Goal: Information Seeking & Learning: Check status

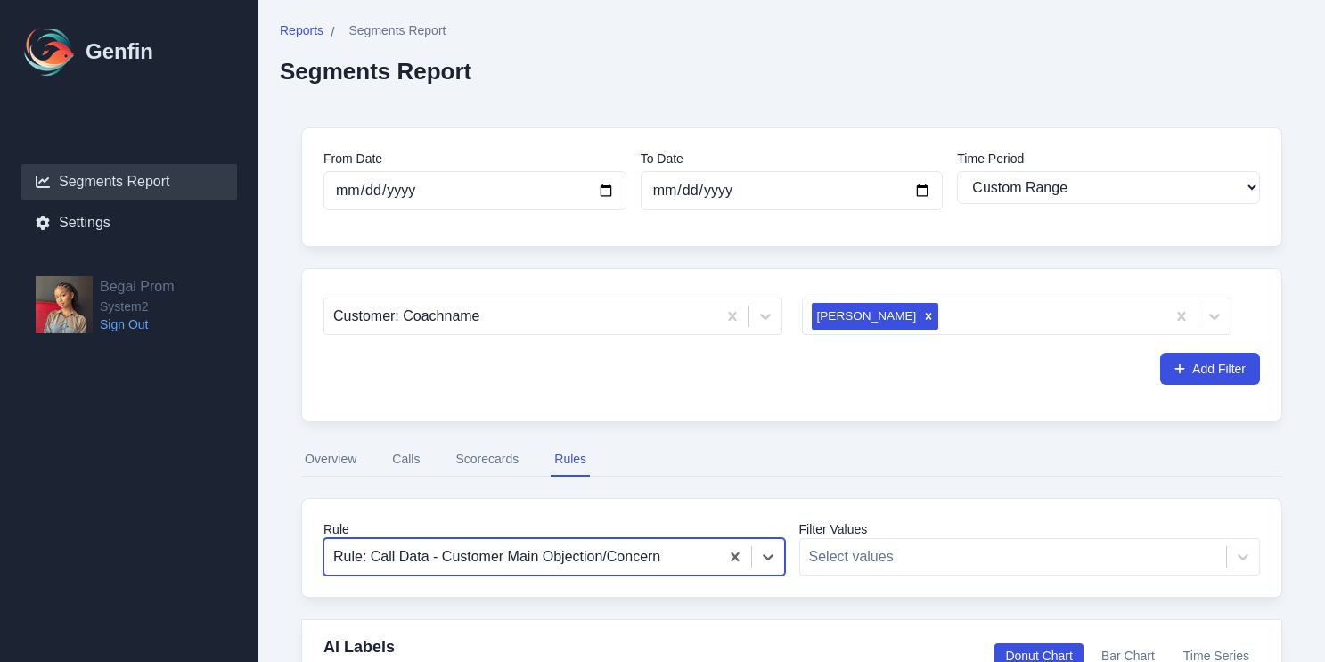
select select "custom"
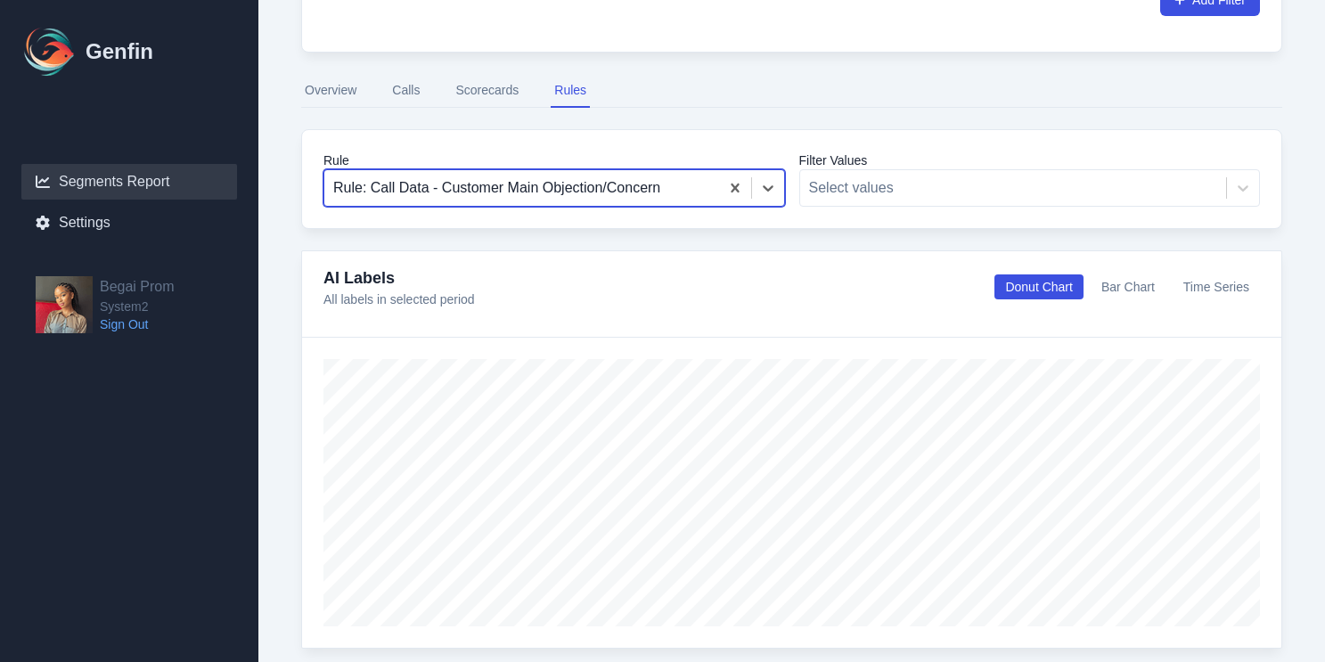
scroll to position [120, 0]
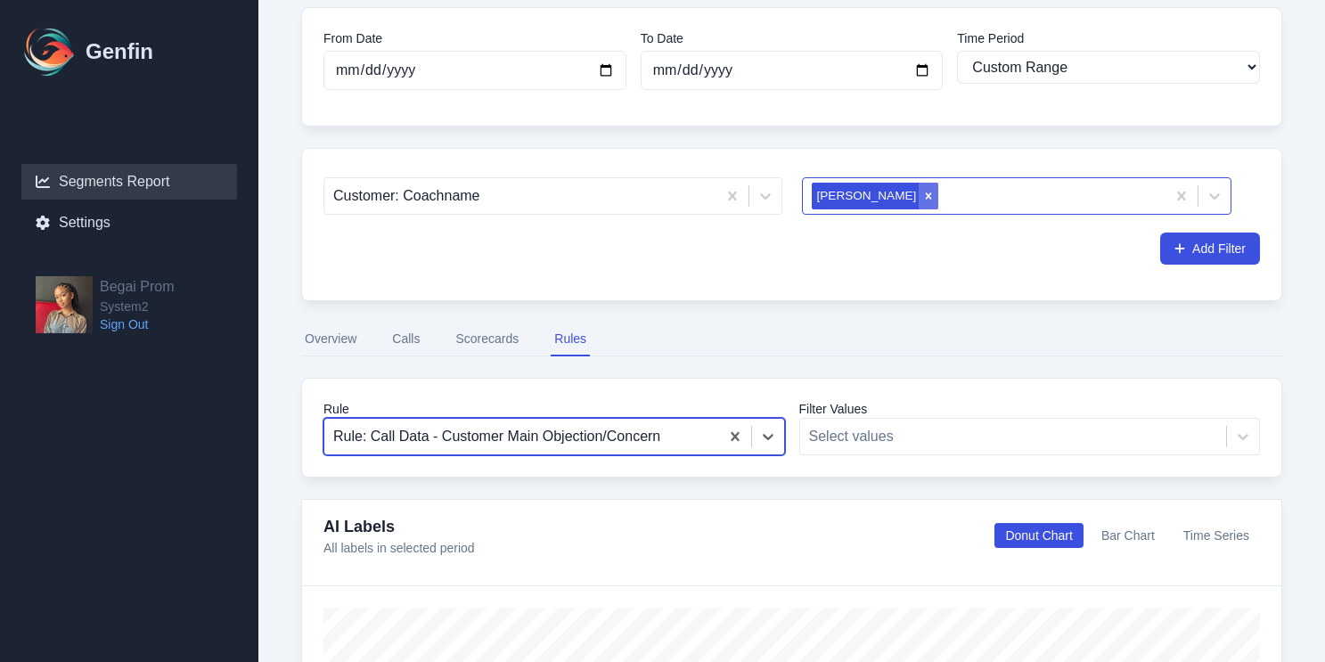
click at [923, 196] on icon "Remove Ryvver Jenkins" at bounding box center [929, 196] width 12 height 12
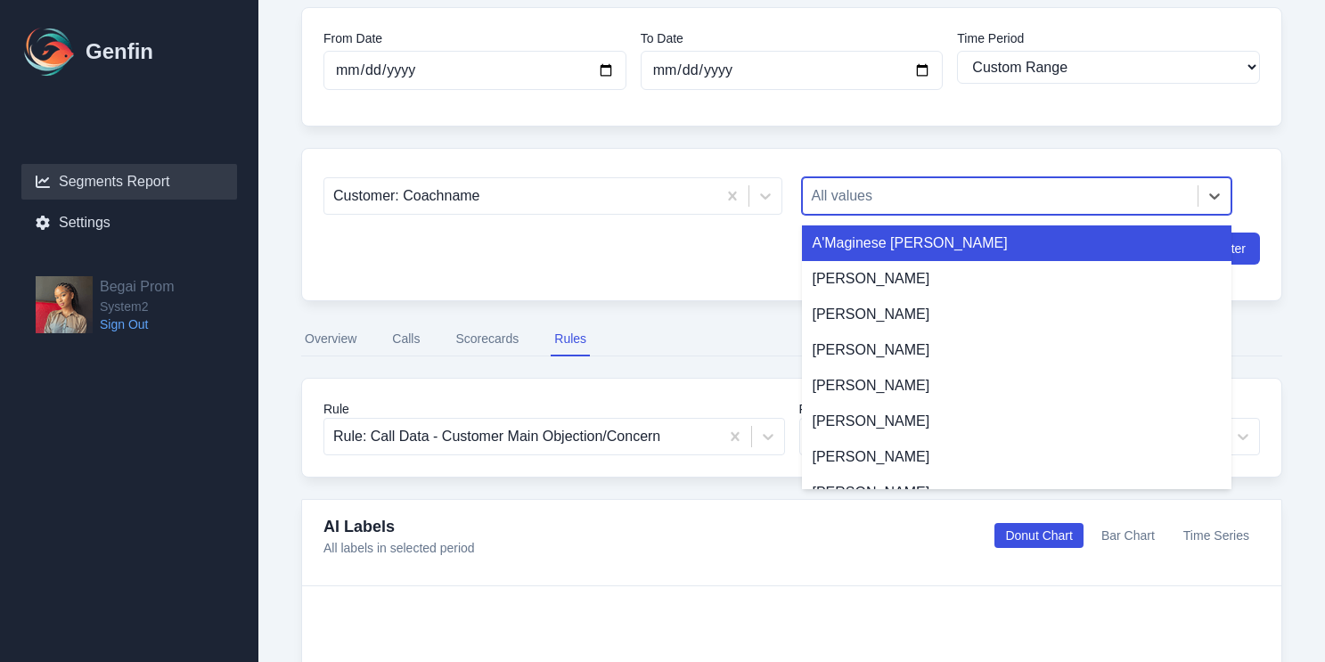
click at [898, 200] on div at bounding box center [1001, 196] width 378 height 25
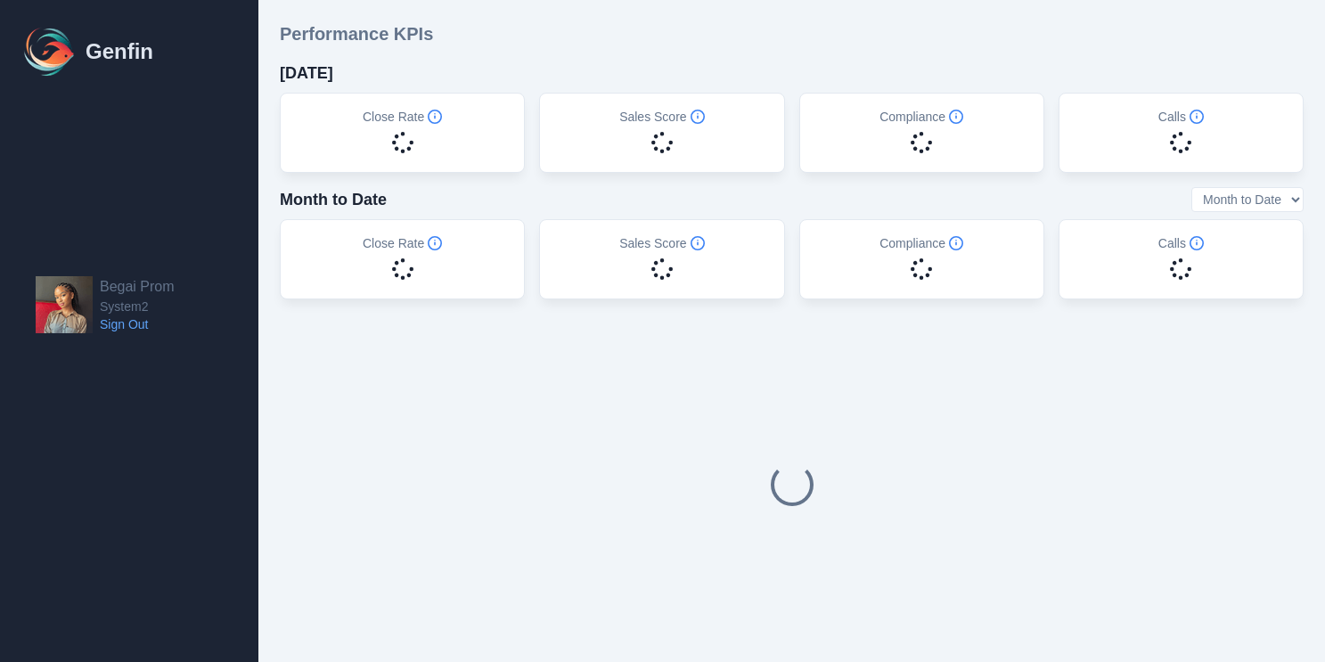
select select "14"
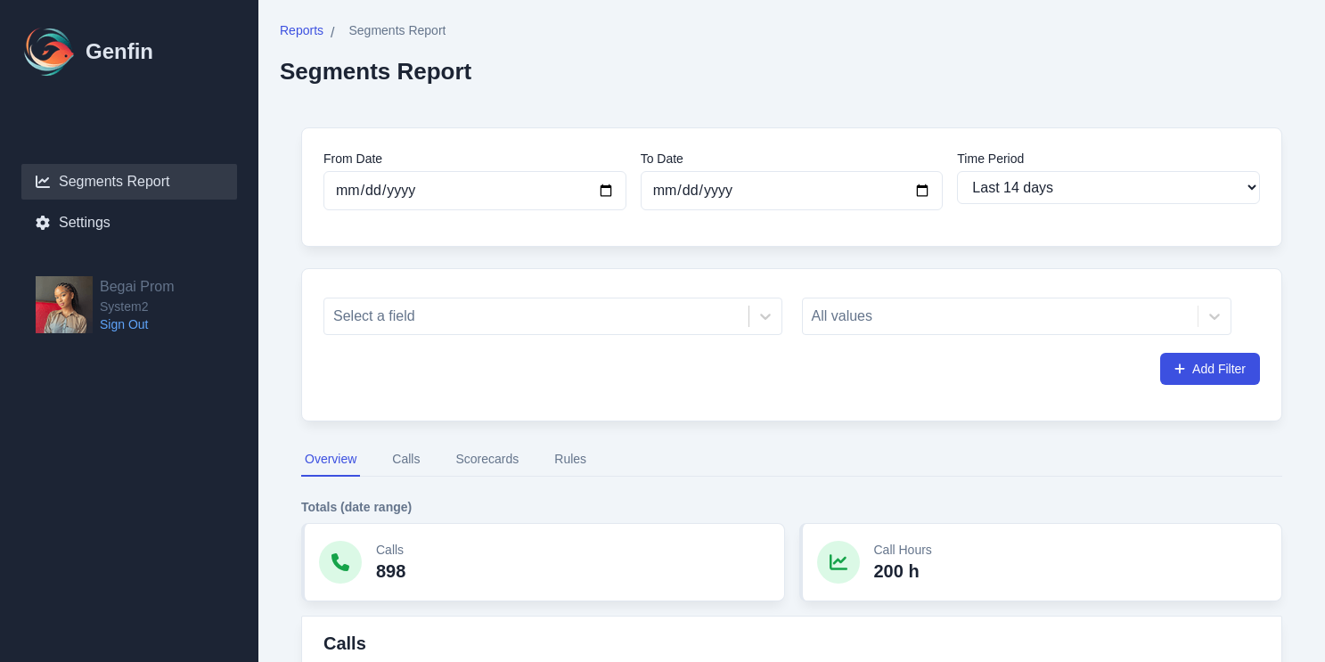
click at [834, 319] on div "All values" at bounding box center [1017, 316] width 431 height 37
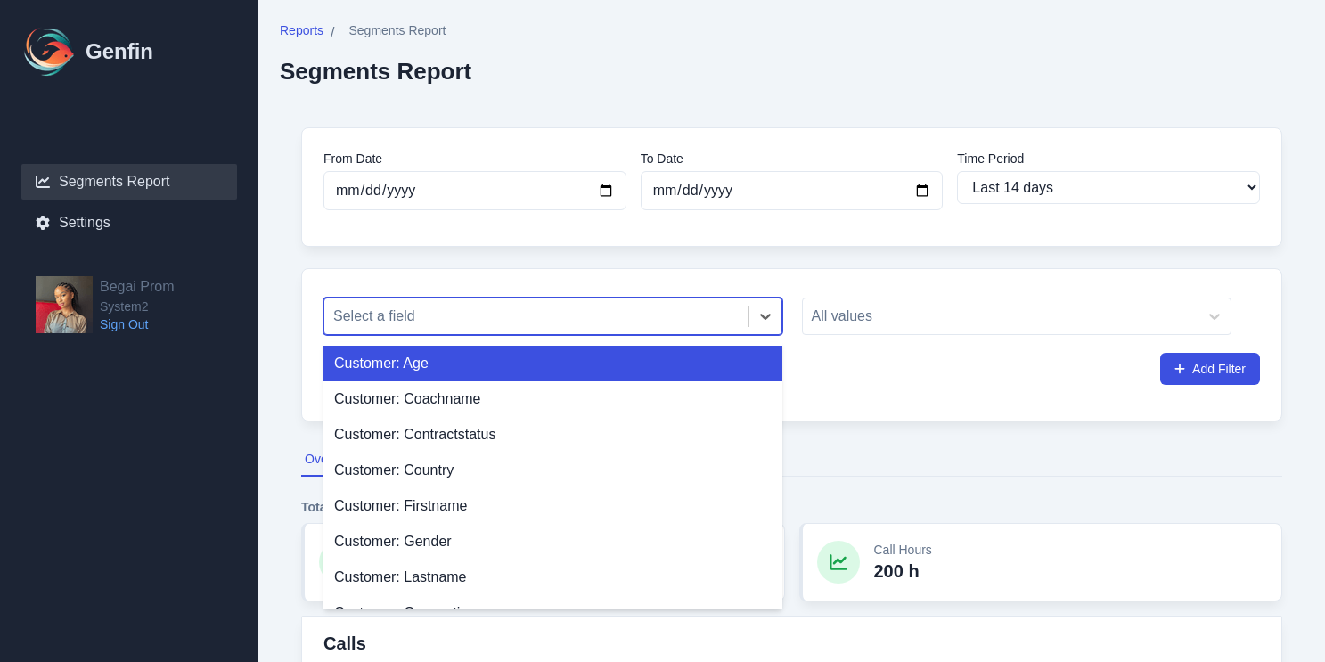
click at [518, 334] on div "Select a field" at bounding box center [553, 316] width 459 height 37
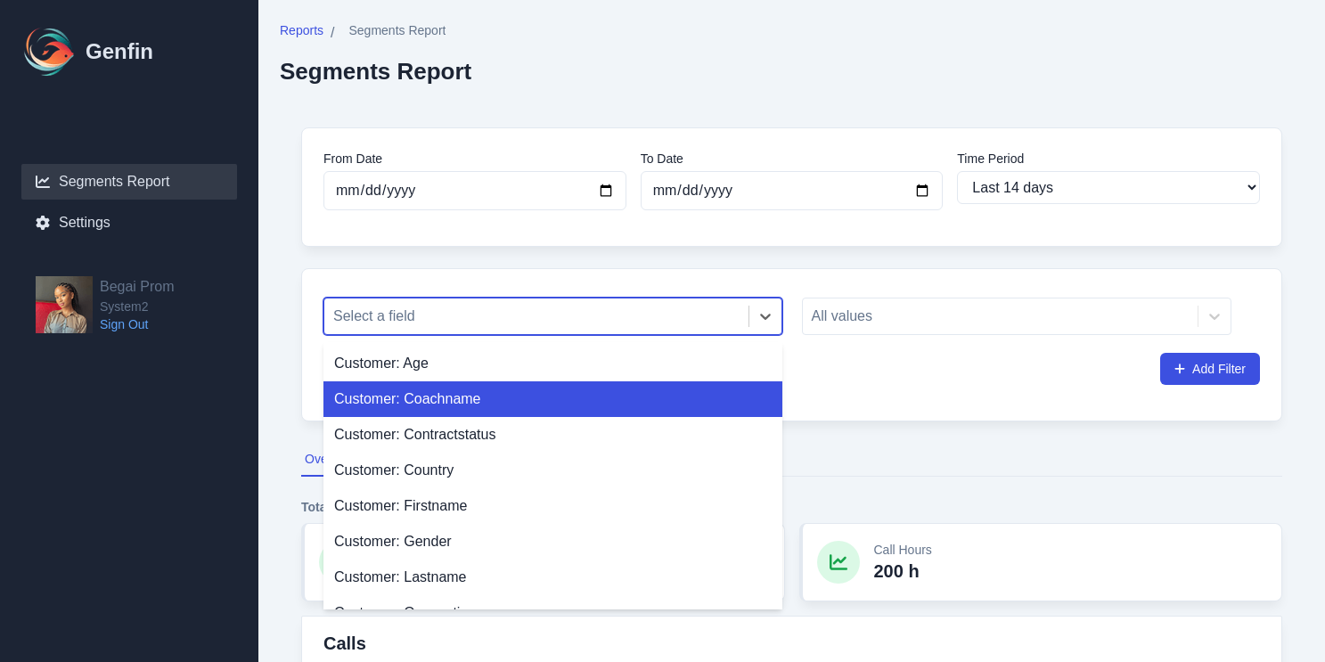
click at [485, 408] on div "Customer: Coachname" at bounding box center [553, 400] width 459 height 36
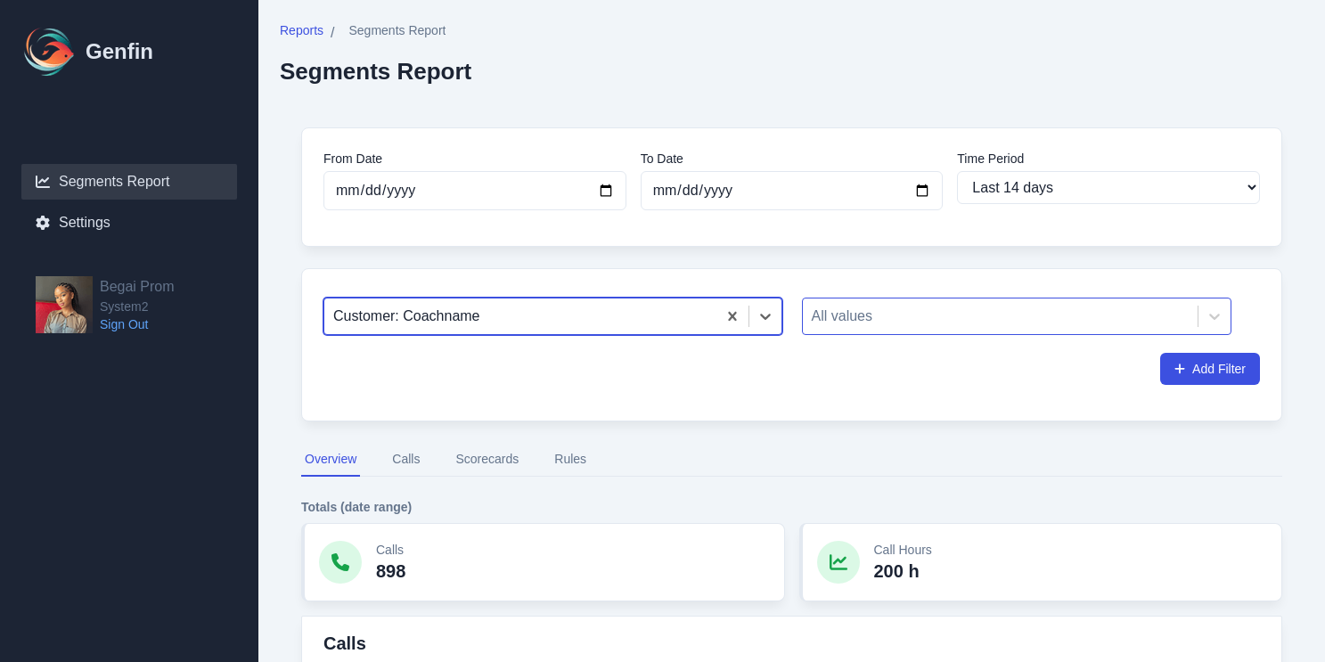
click at [872, 316] on div at bounding box center [1001, 316] width 378 height 25
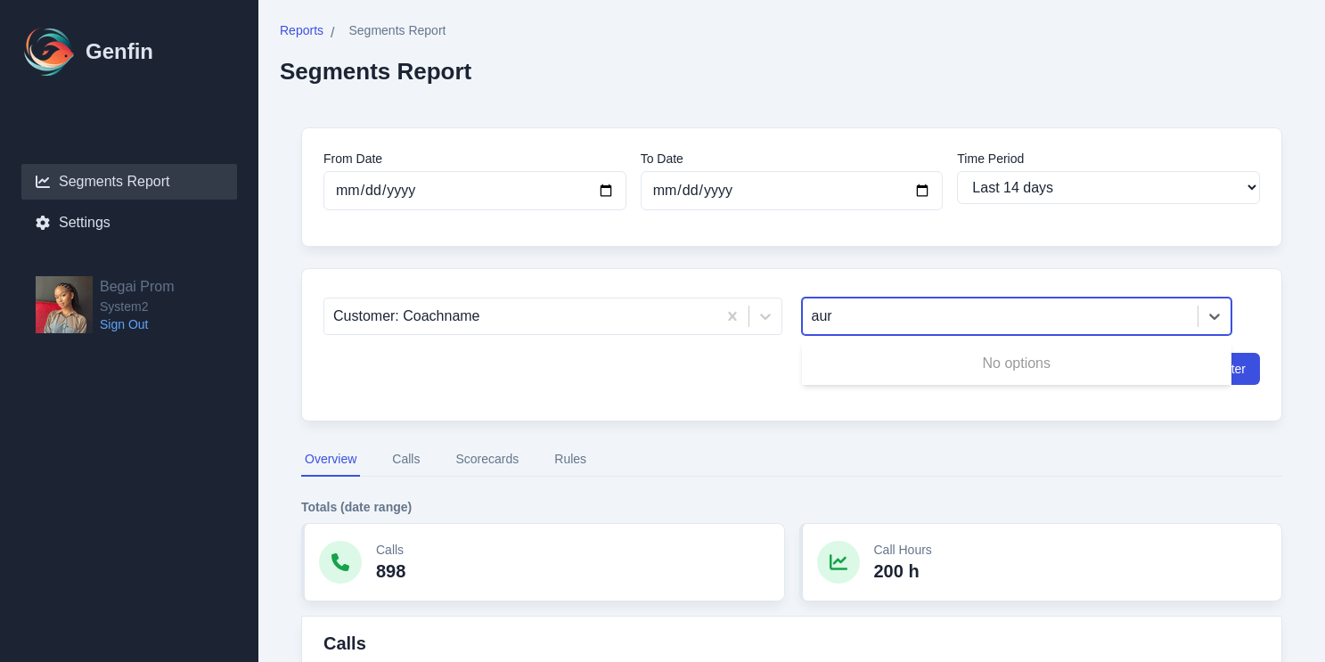
type input "au"
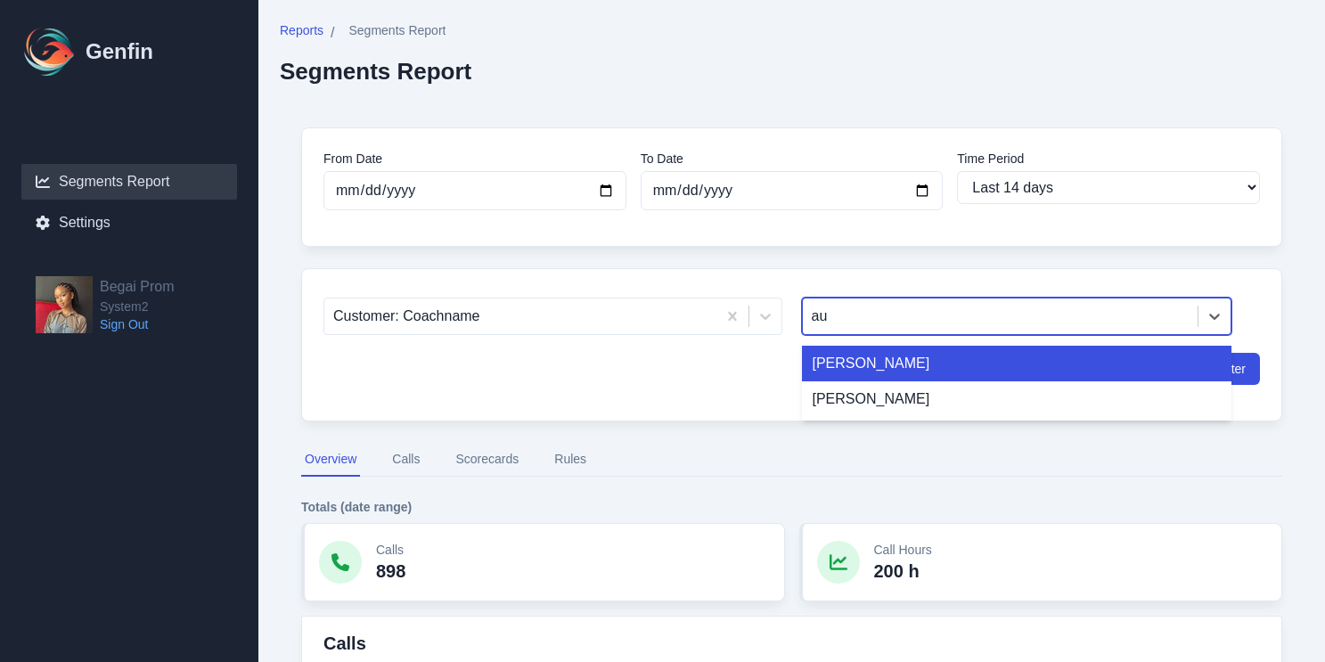
click at [837, 357] on div "[PERSON_NAME]" at bounding box center [1017, 364] width 431 height 36
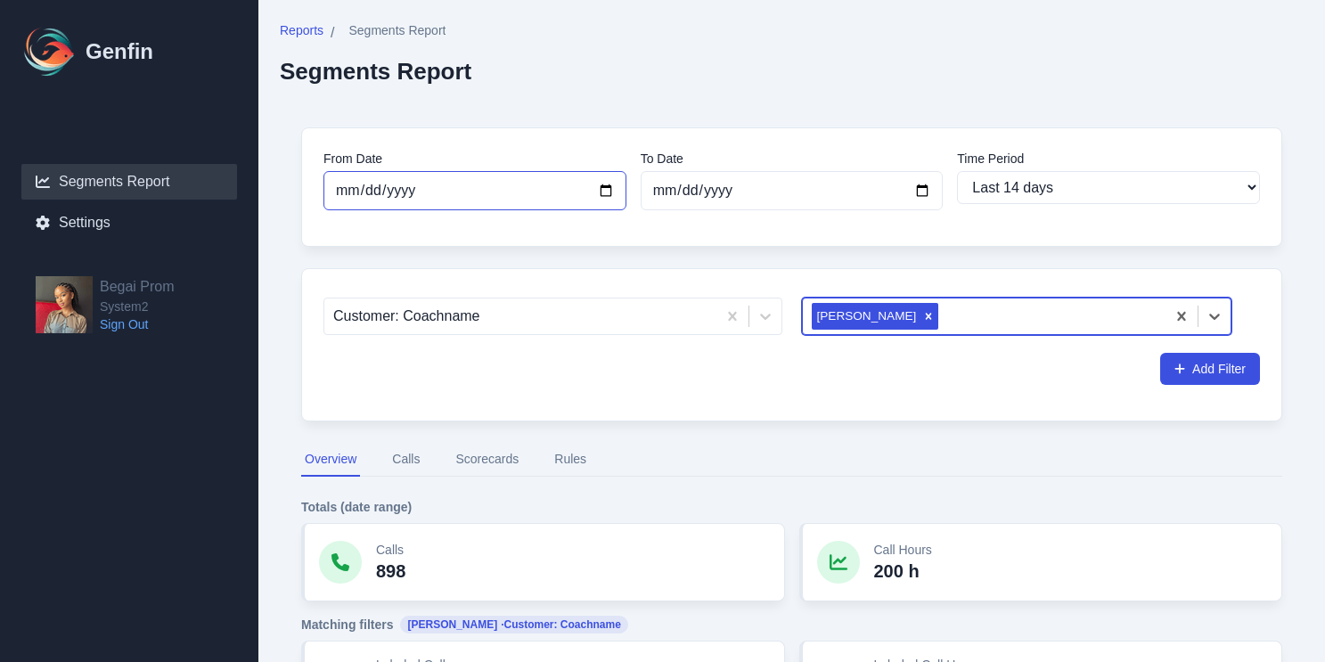
click at [452, 190] on input "[DATE]" at bounding box center [475, 190] width 303 height 39
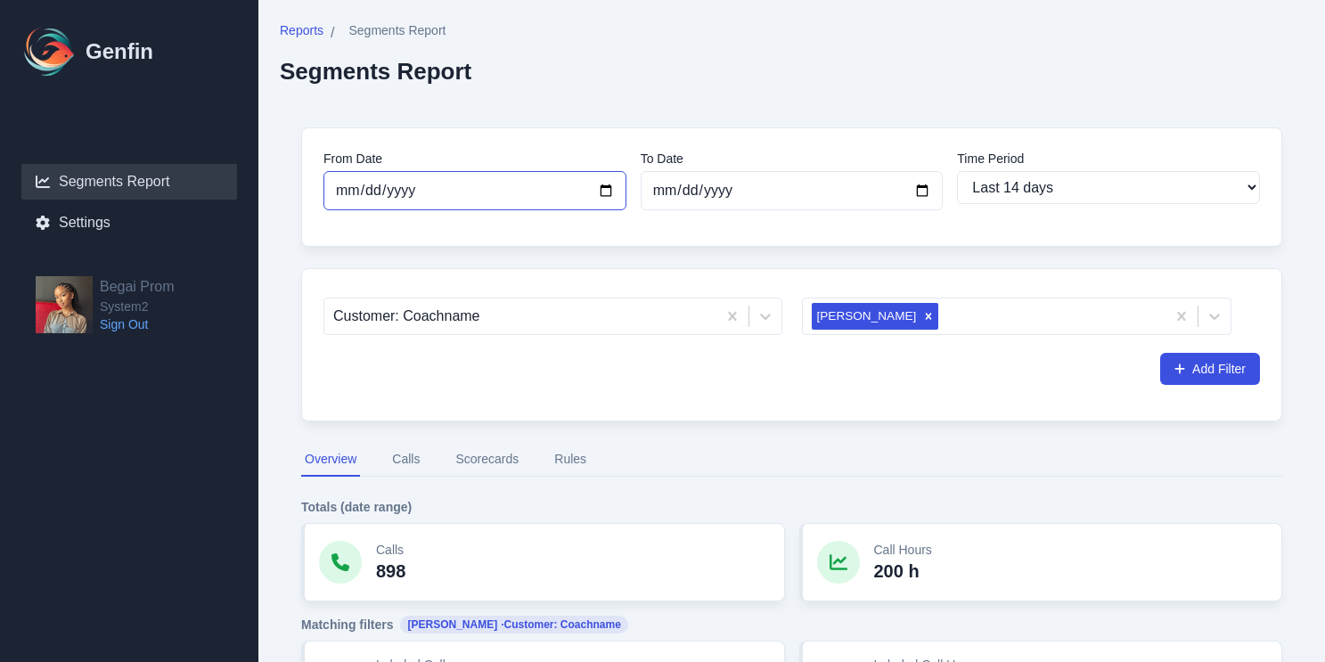
click at [597, 187] on input "[DATE]" at bounding box center [475, 190] width 303 height 39
type input "[DATE]"
select select "custom"
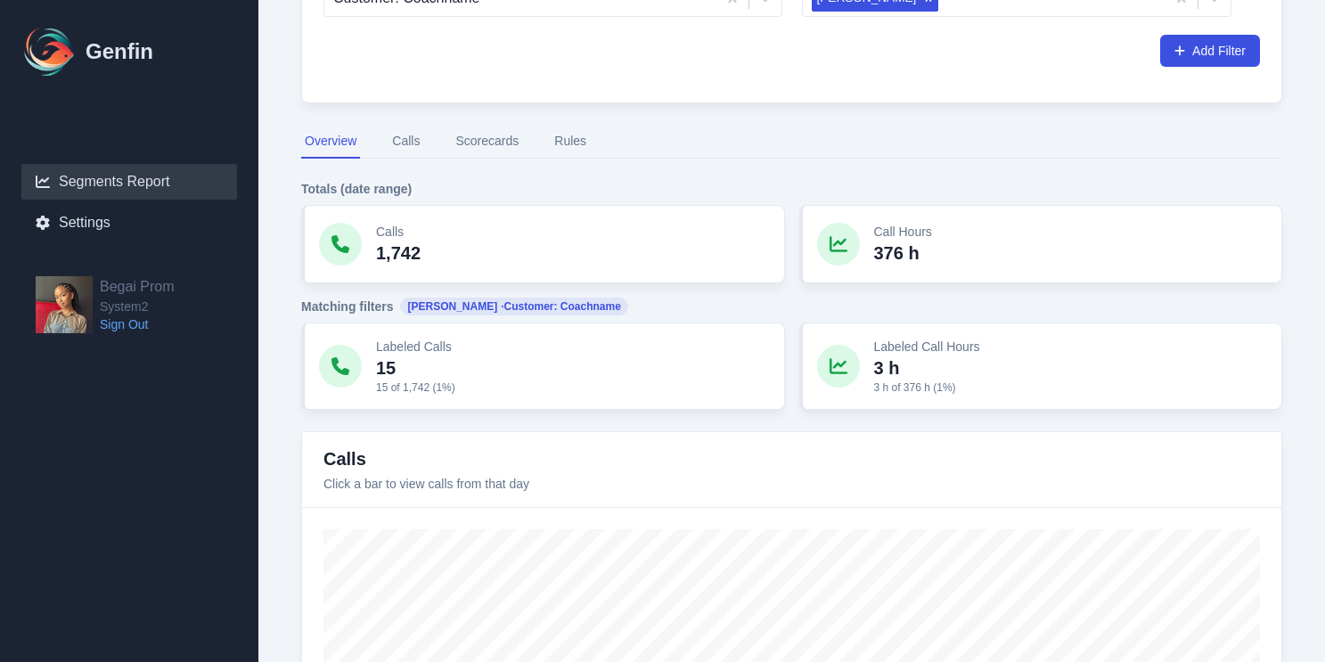
scroll to position [315, 0]
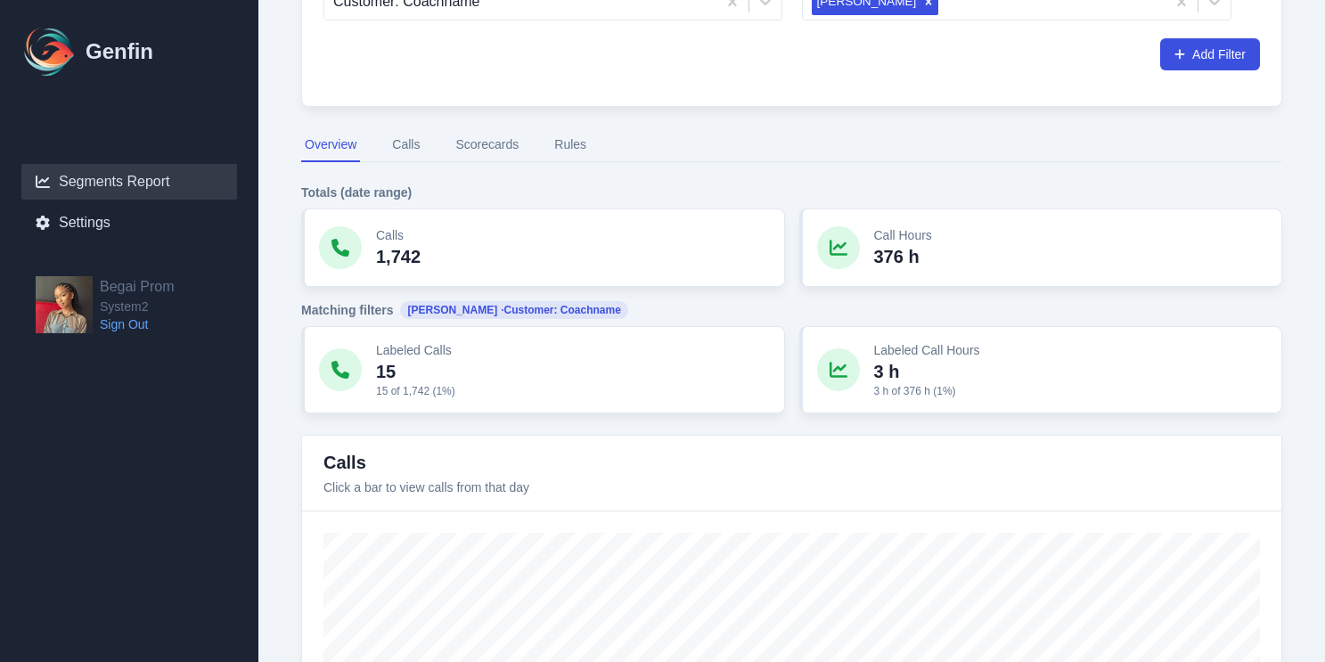
click at [480, 155] on button "Scorecards" at bounding box center [487, 145] width 70 height 34
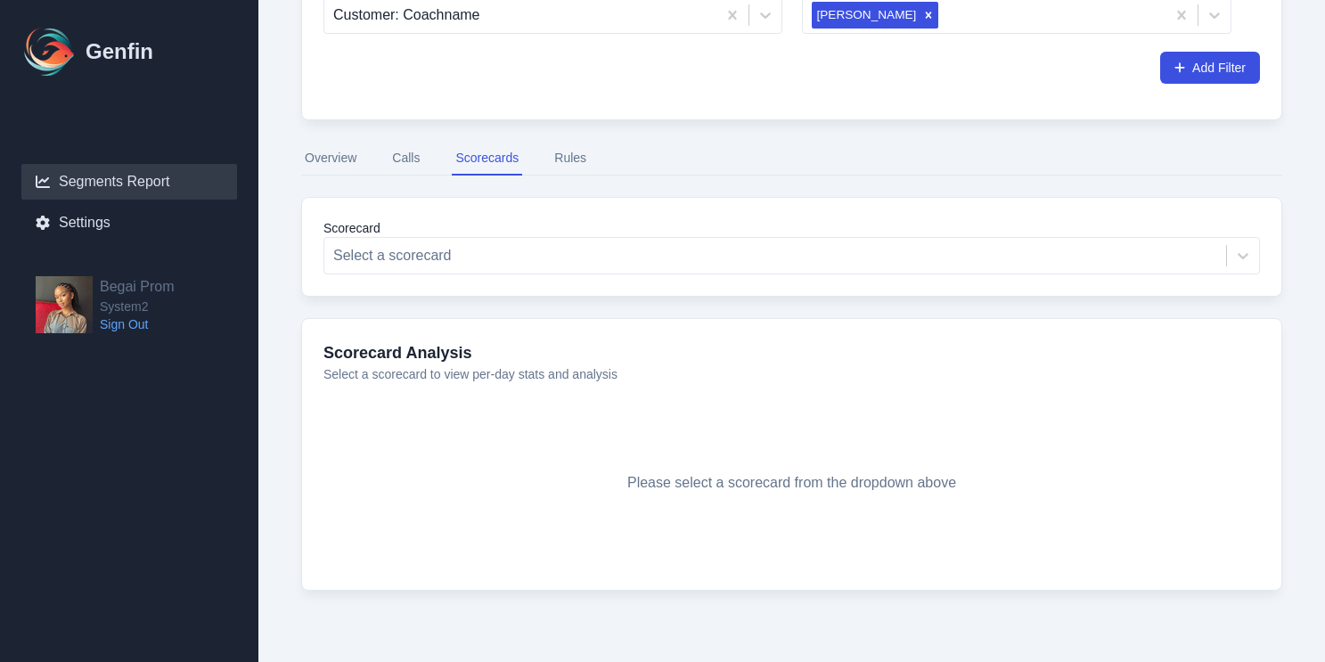
click at [400, 167] on button "Calls" at bounding box center [406, 159] width 35 height 34
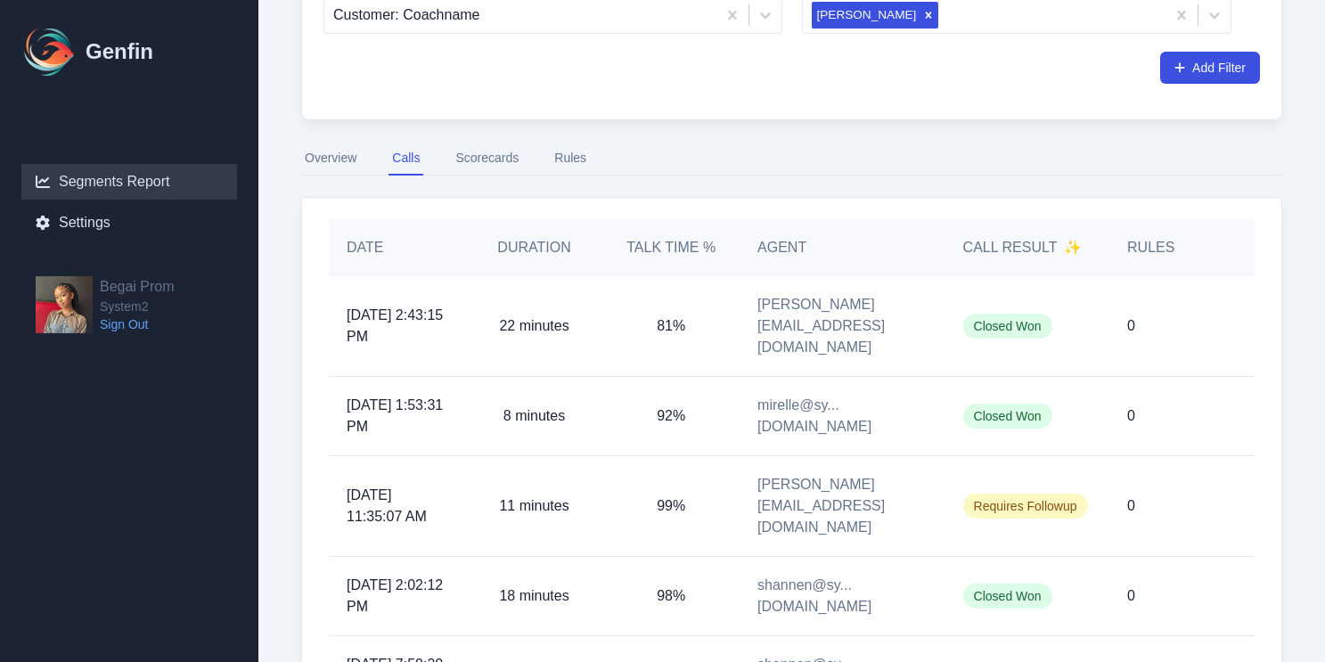
click at [579, 159] on button "Rules" at bounding box center [570, 159] width 39 height 34
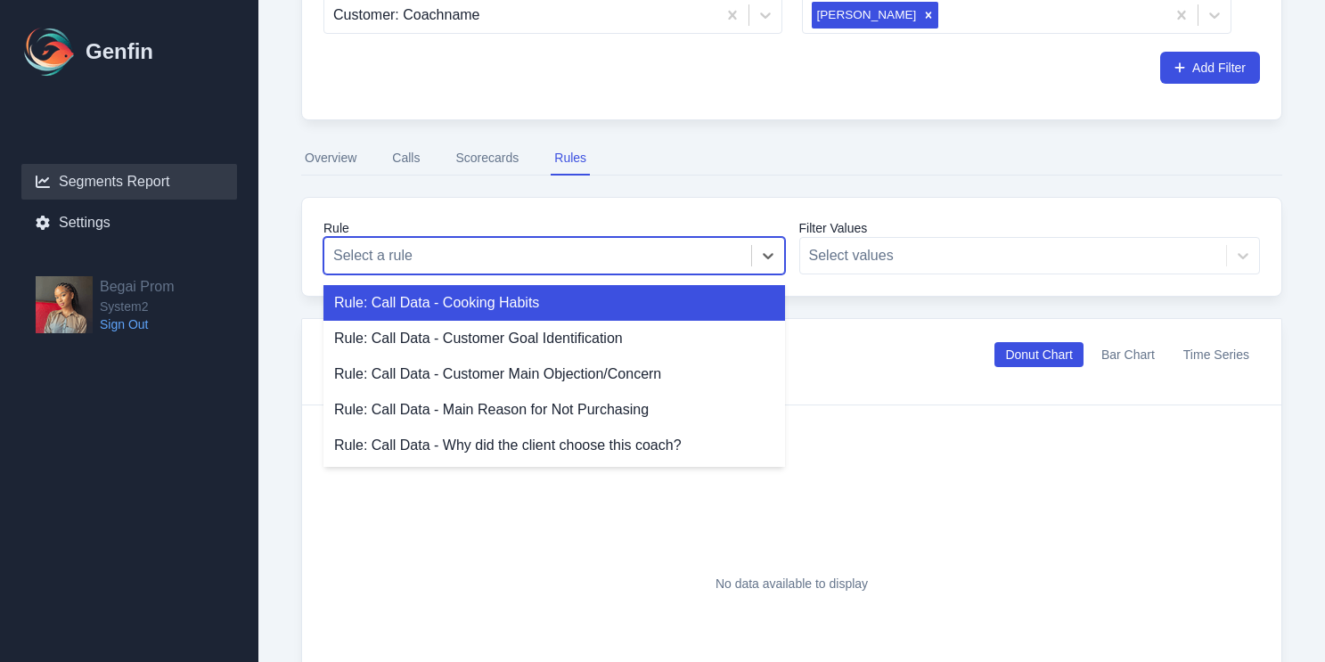
click at [603, 260] on div at bounding box center [537, 255] width 409 height 25
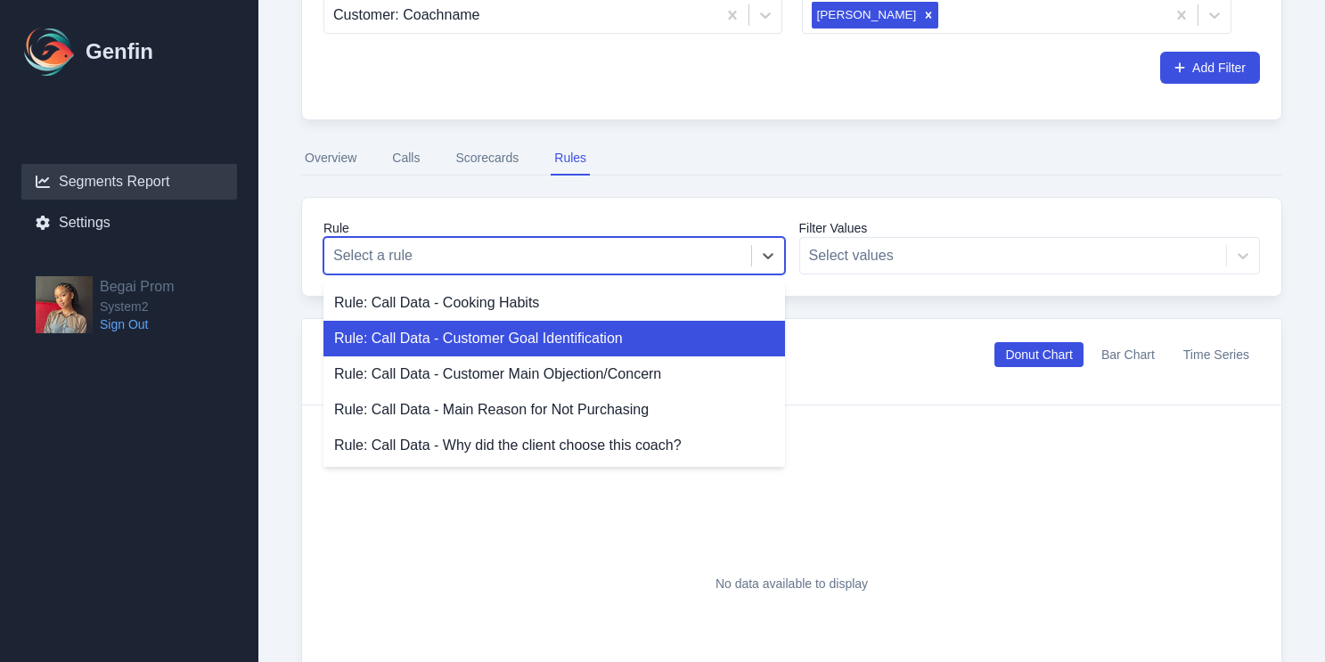
click at [628, 332] on div "Rule: Call Data - Customer Goal Identification" at bounding box center [555, 339] width 462 height 36
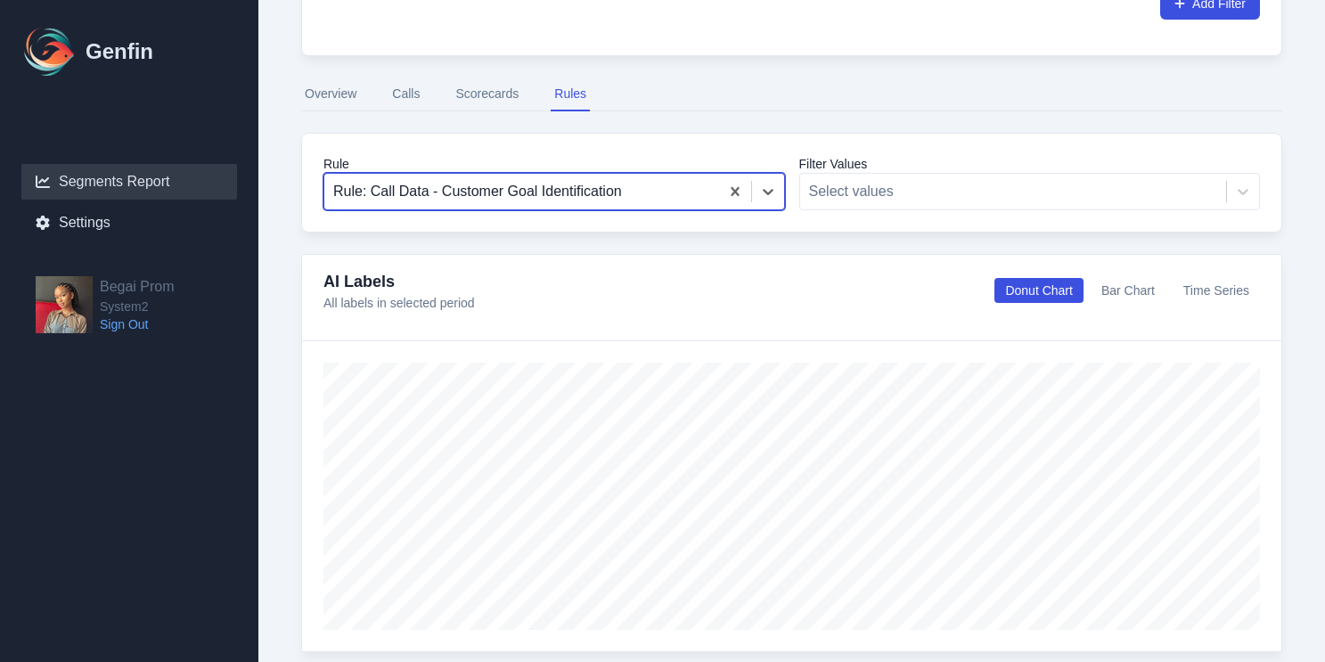
scroll to position [371, 0]
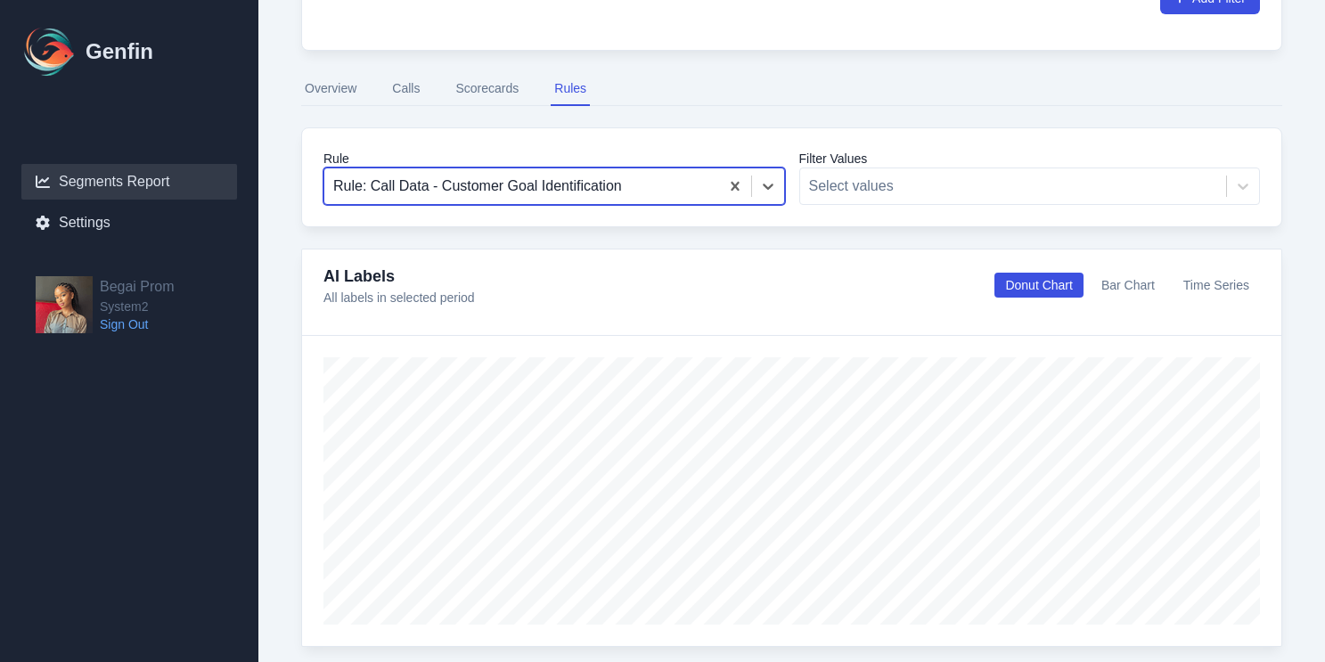
click at [680, 197] on div at bounding box center [521, 186] width 377 height 25
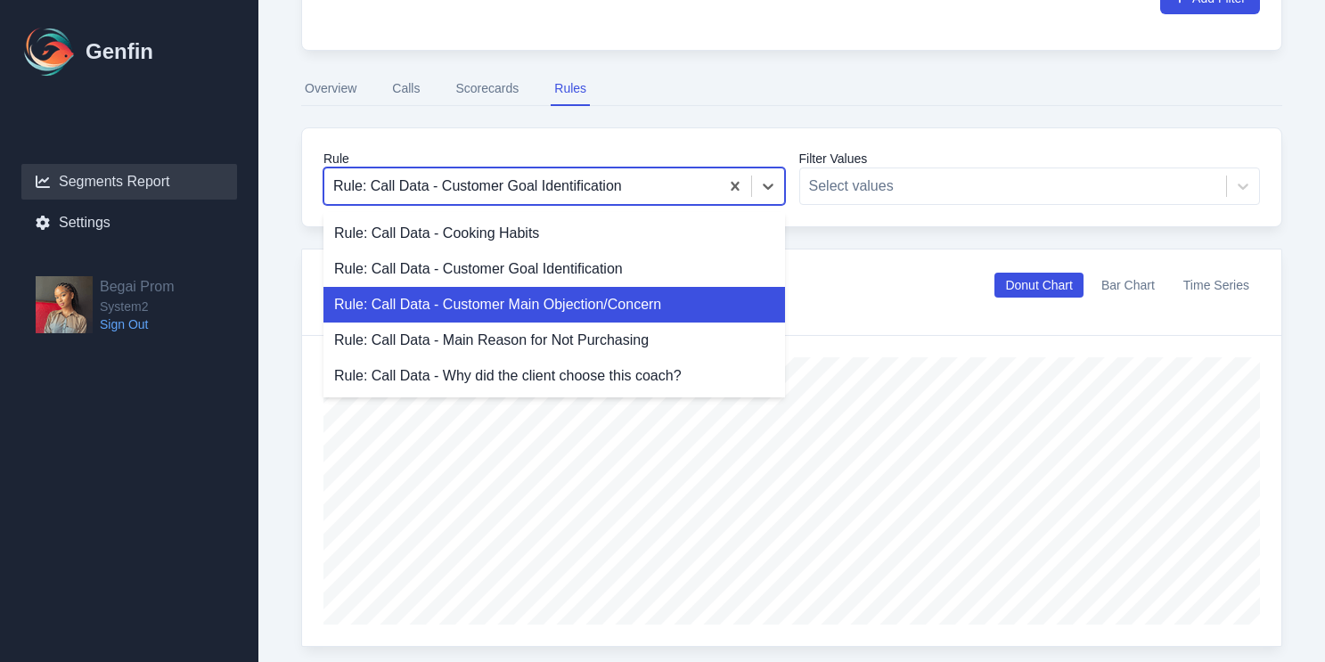
click at [639, 302] on div "Rule: Call Data - Customer Main Objection/Concern" at bounding box center [555, 305] width 462 height 36
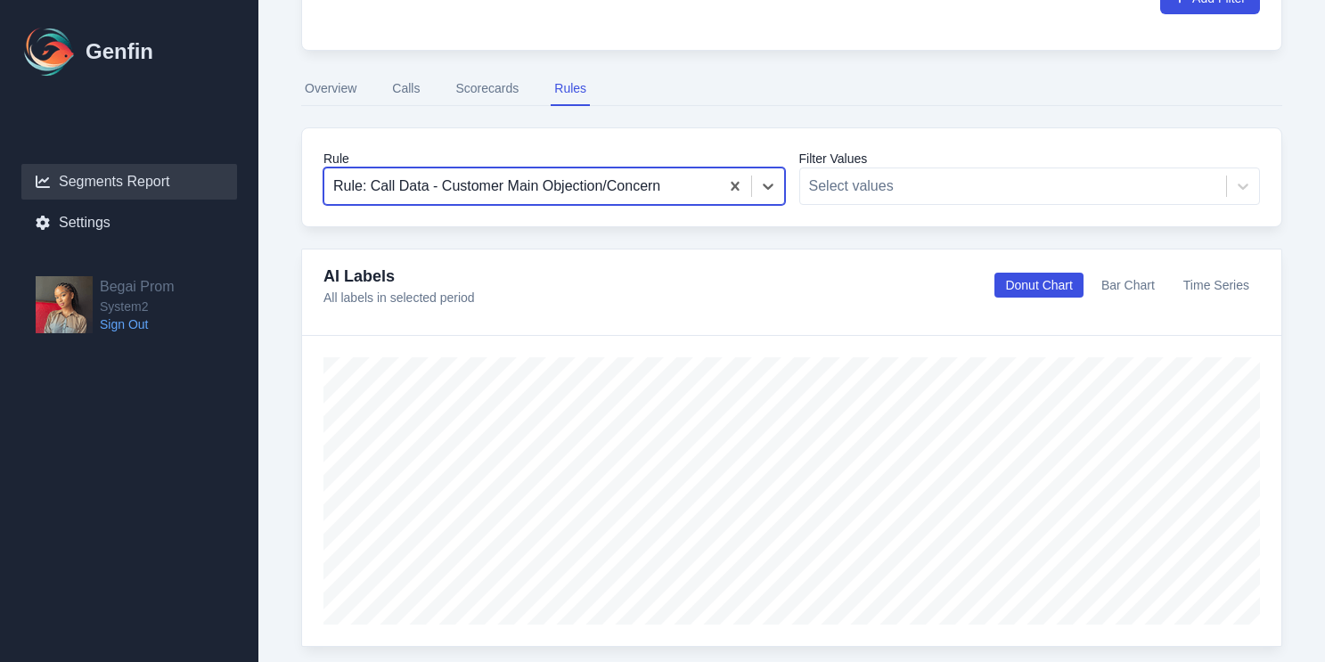
click at [612, 194] on div at bounding box center [521, 186] width 377 height 25
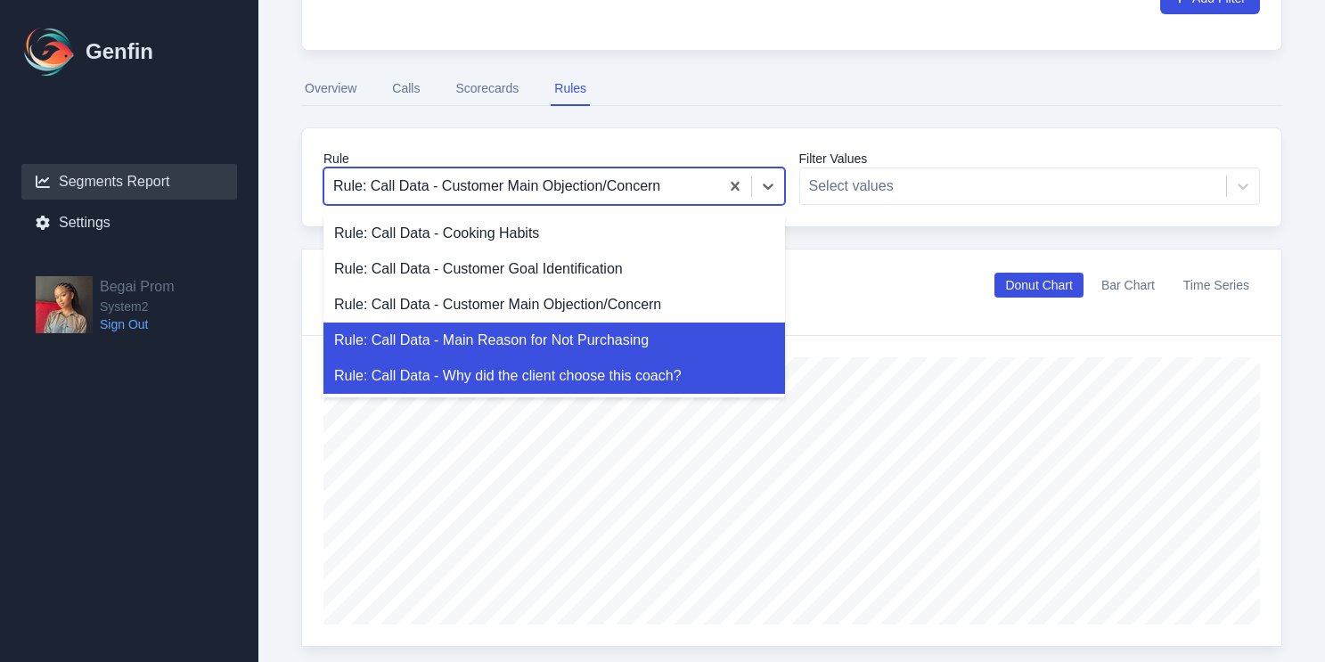
click at [611, 371] on div "Rule: Call Data - Why did the client choose this coach?" at bounding box center [555, 376] width 462 height 36
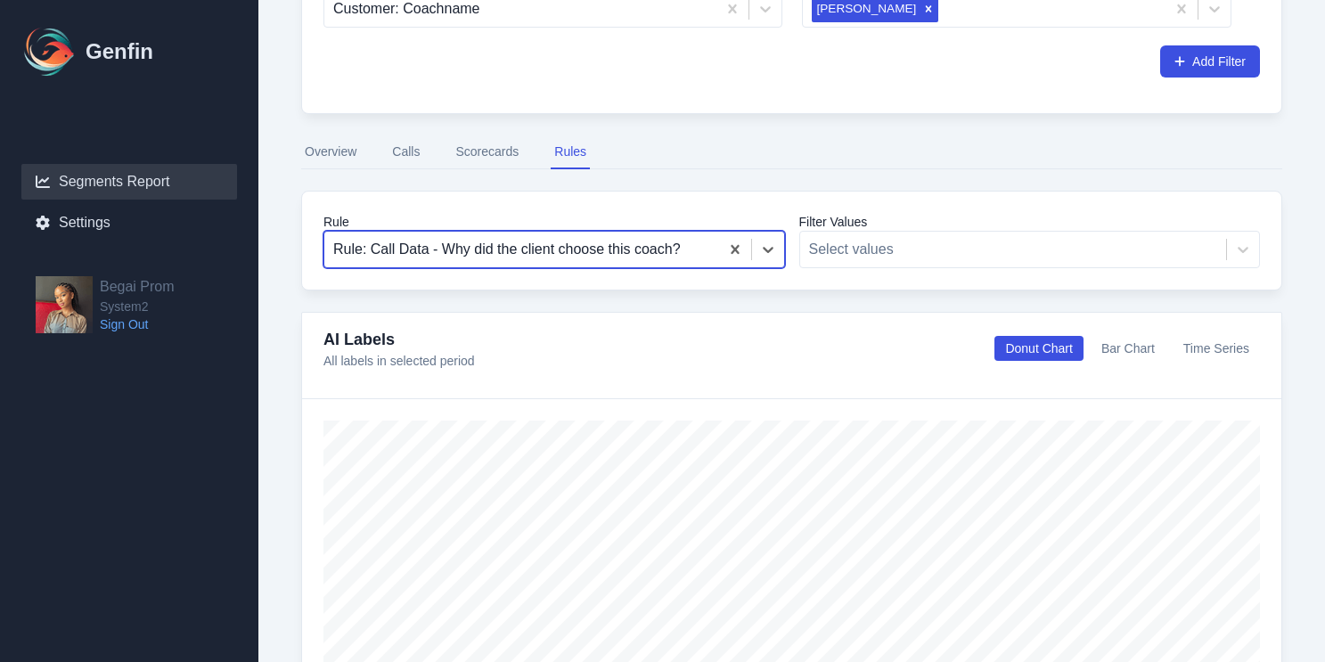
scroll to position [337, 0]
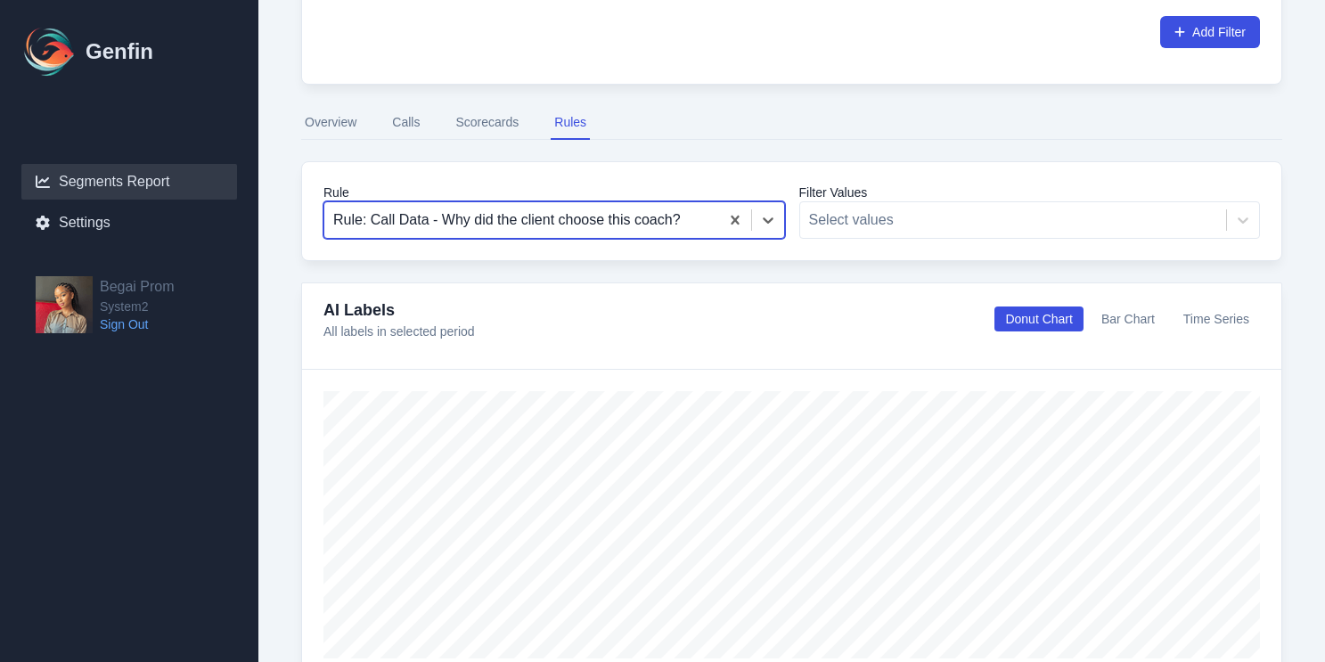
click at [564, 221] on div at bounding box center [521, 220] width 377 height 25
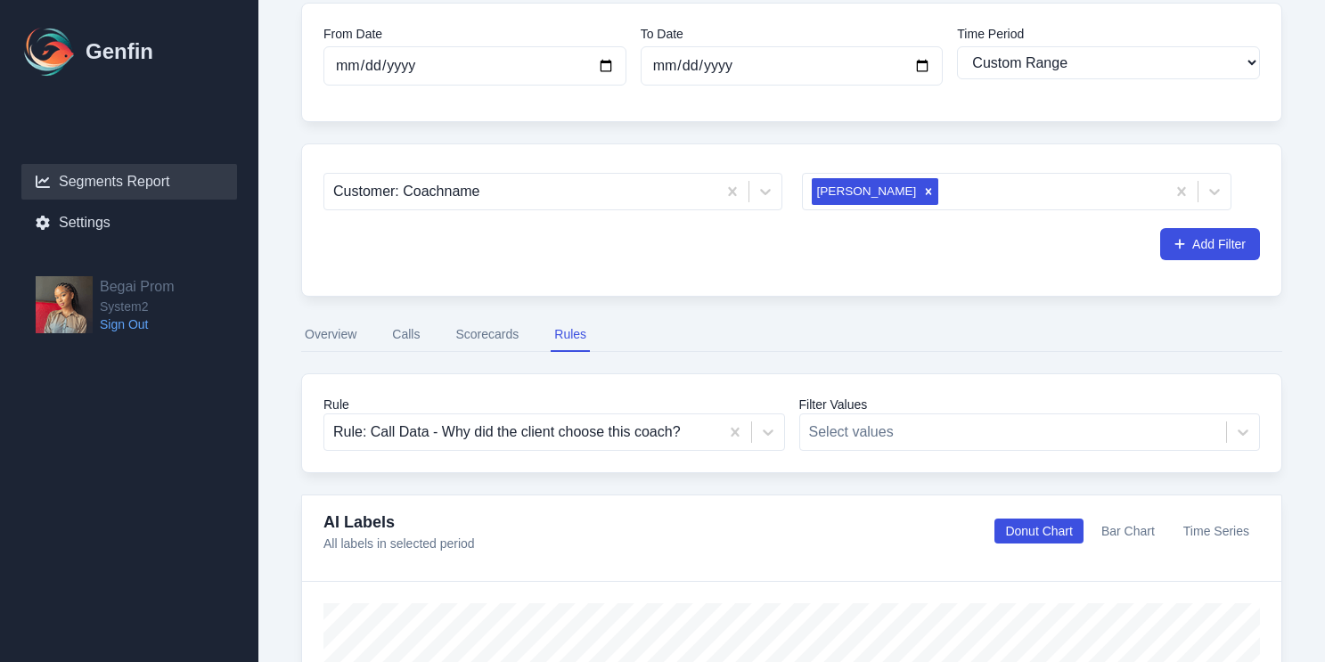
scroll to position [119, 0]
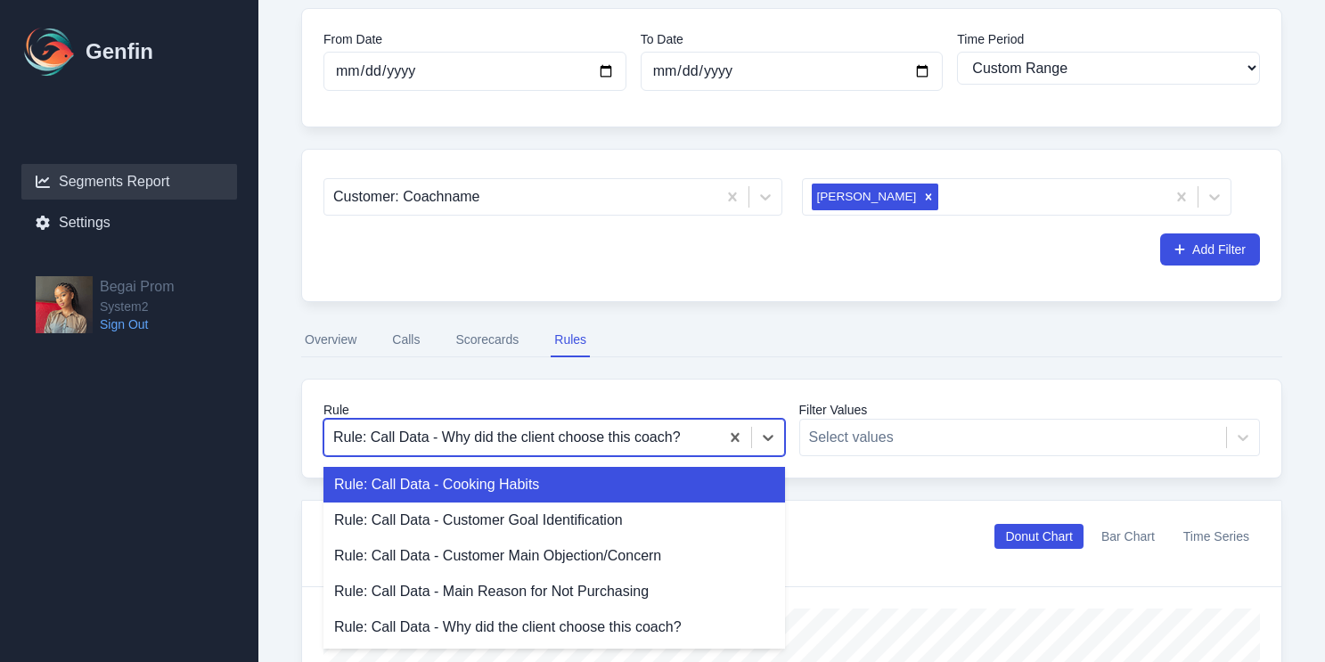
click at [558, 424] on div "Rule: Call Data - Why did the client choose this coach?" at bounding box center [521, 438] width 395 height 32
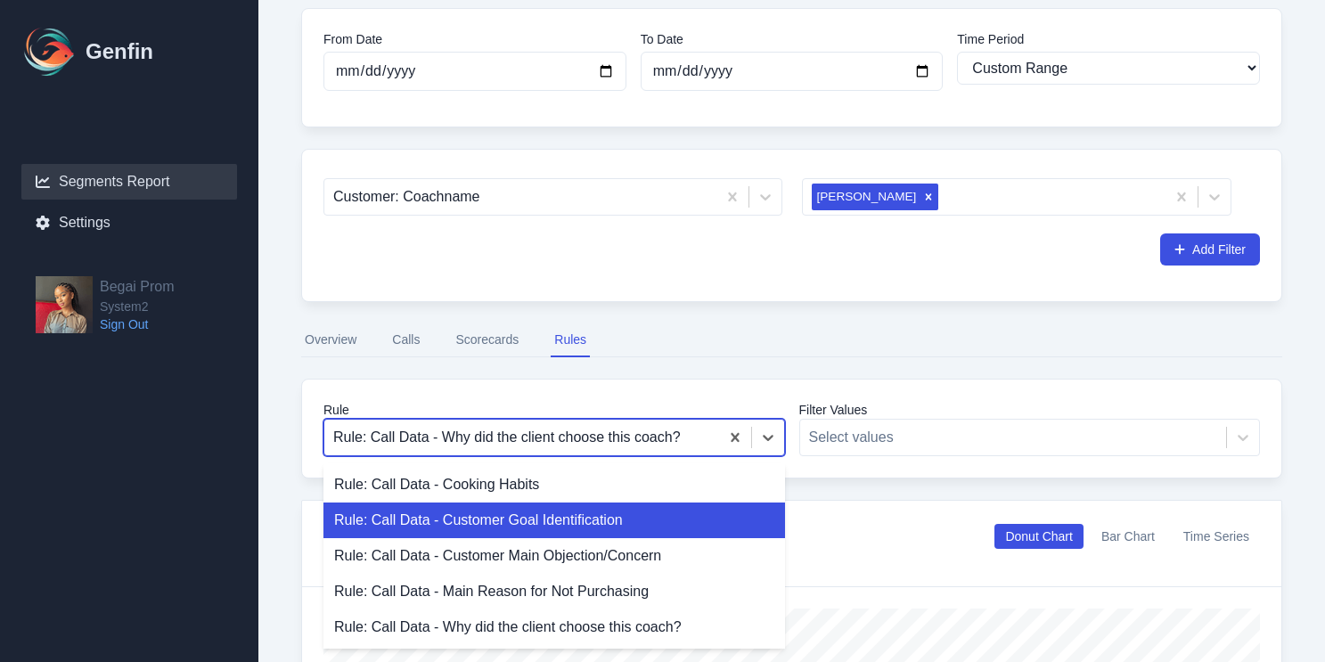
click at [521, 535] on div "Rule: Call Data - Customer Goal Identification" at bounding box center [555, 521] width 462 height 36
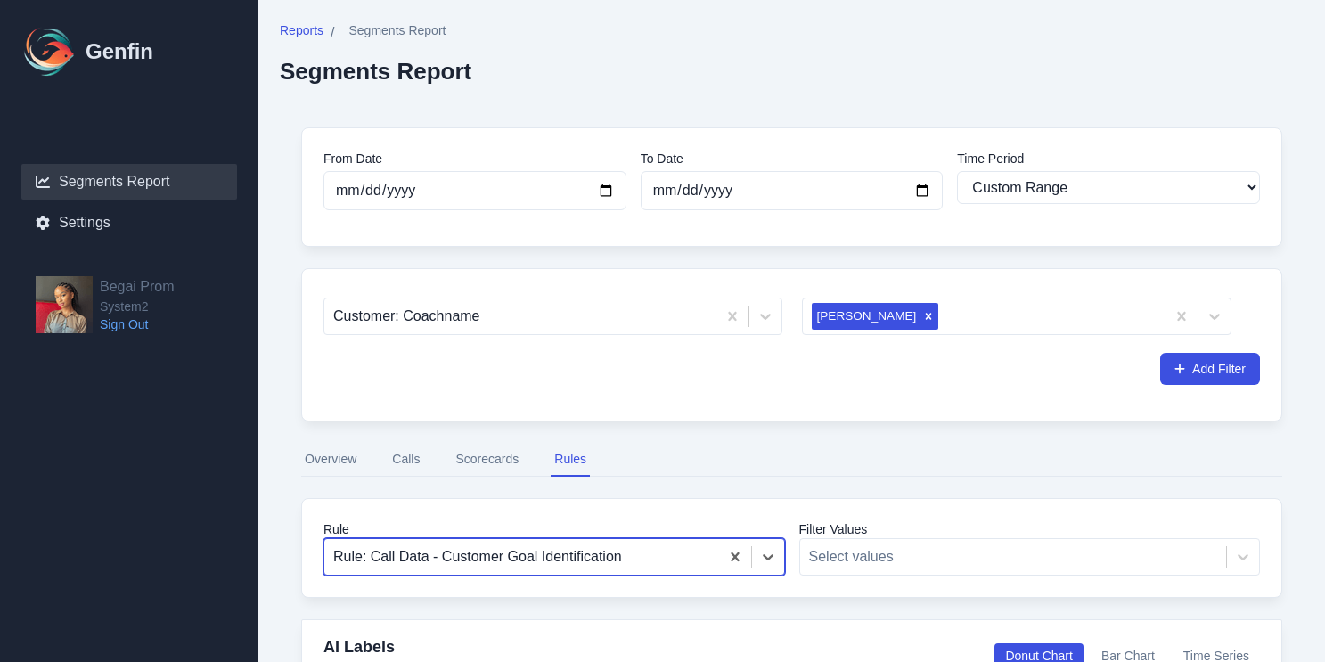
click at [529, 297] on div "Customer: Coachname" at bounding box center [553, 313] width 459 height 45
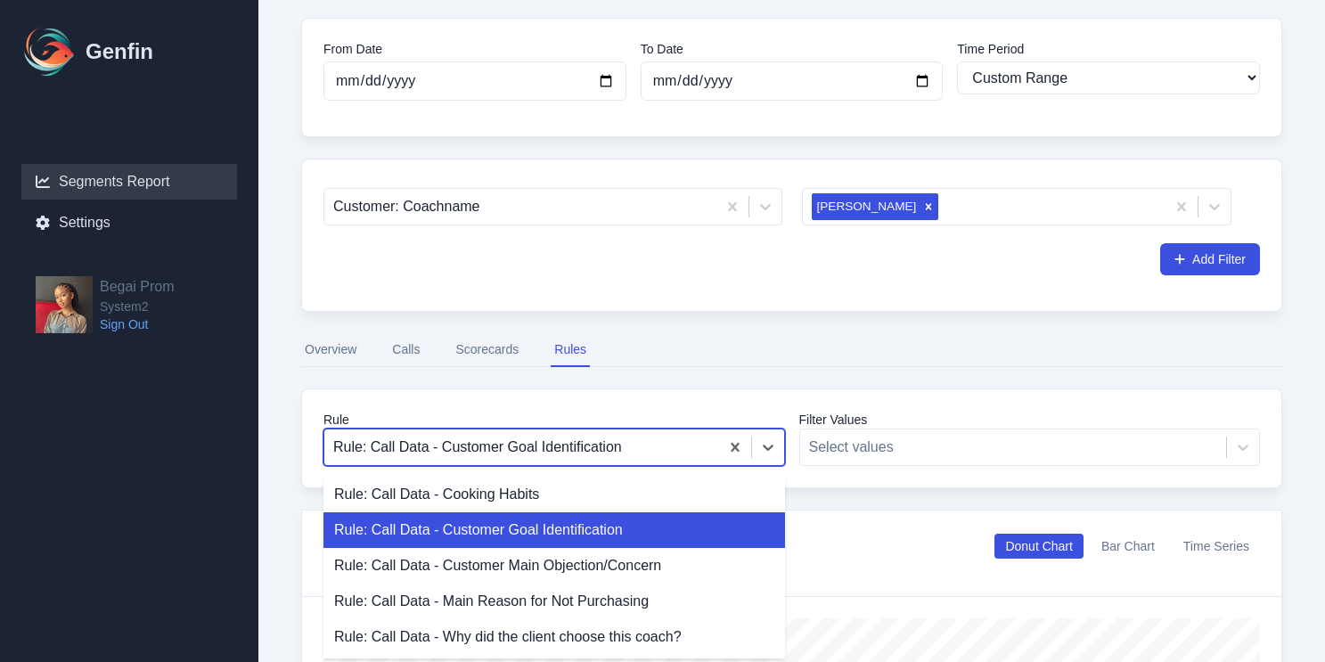
click at [512, 466] on div "Rule: Call Data - Customer Goal Identification, 2 of 5. 5 results available. Us…" at bounding box center [555, 447] width 462 height 37
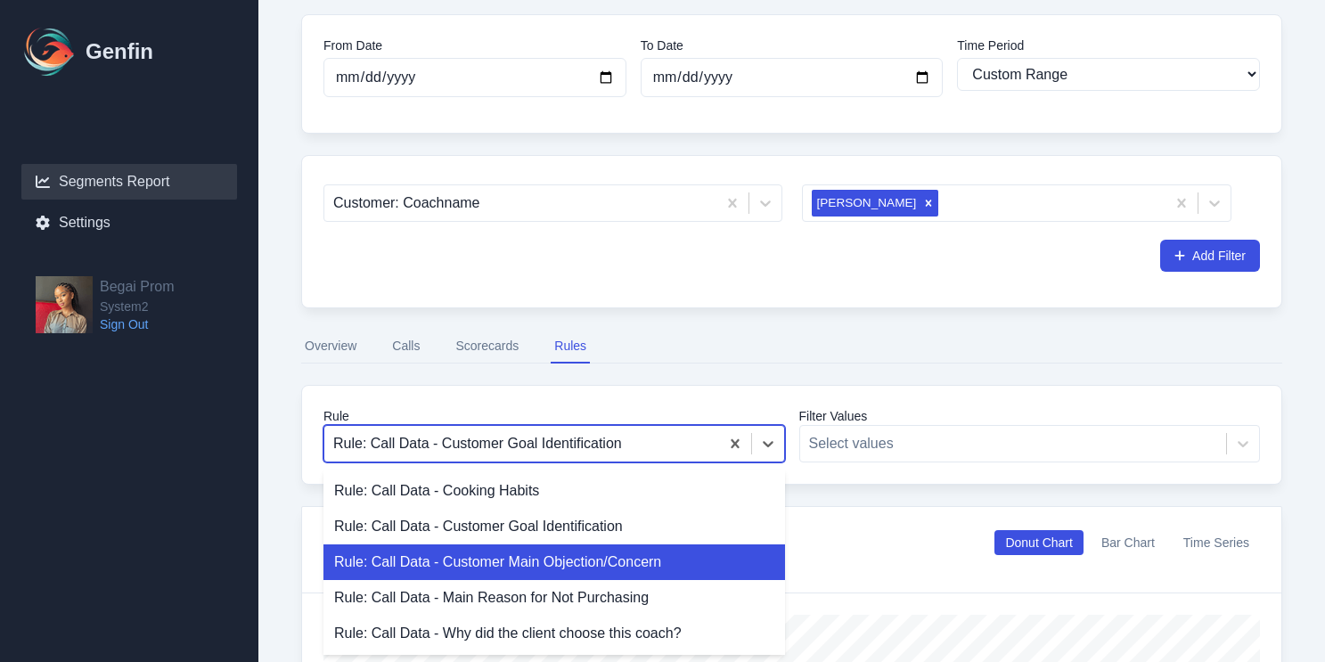
click at [511, 559] on div "Rule: Call Data - Customer Main Objection/Concern" at bounding box center [555, 563] width 462 height 36
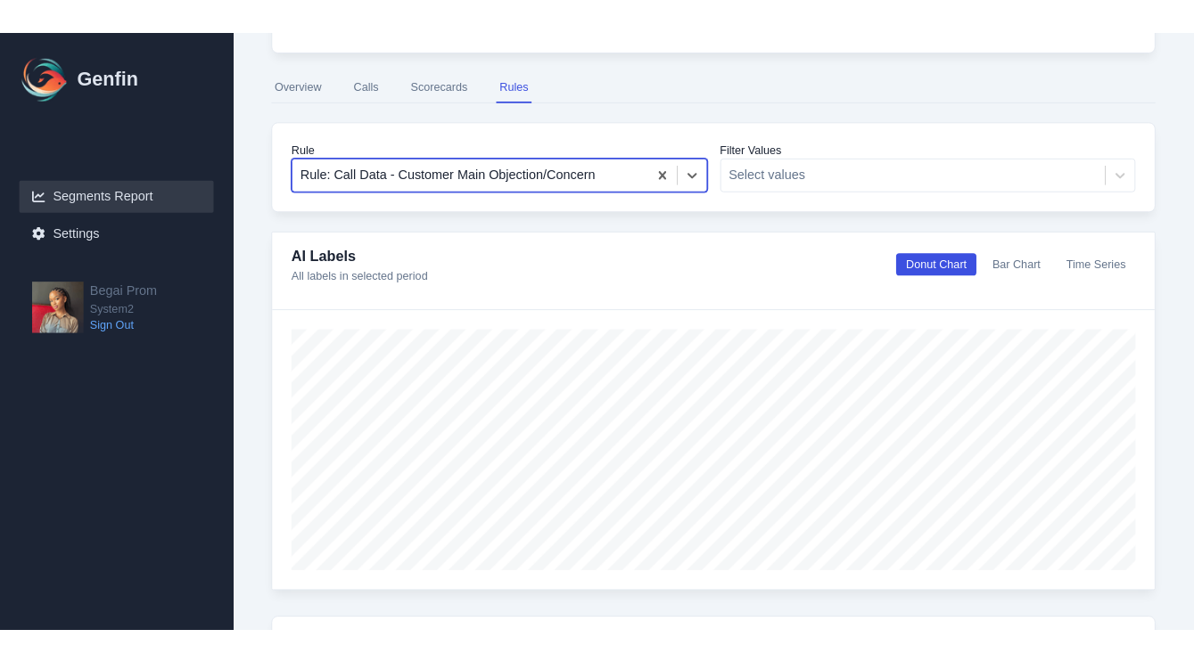
scroll to position [398, 0]
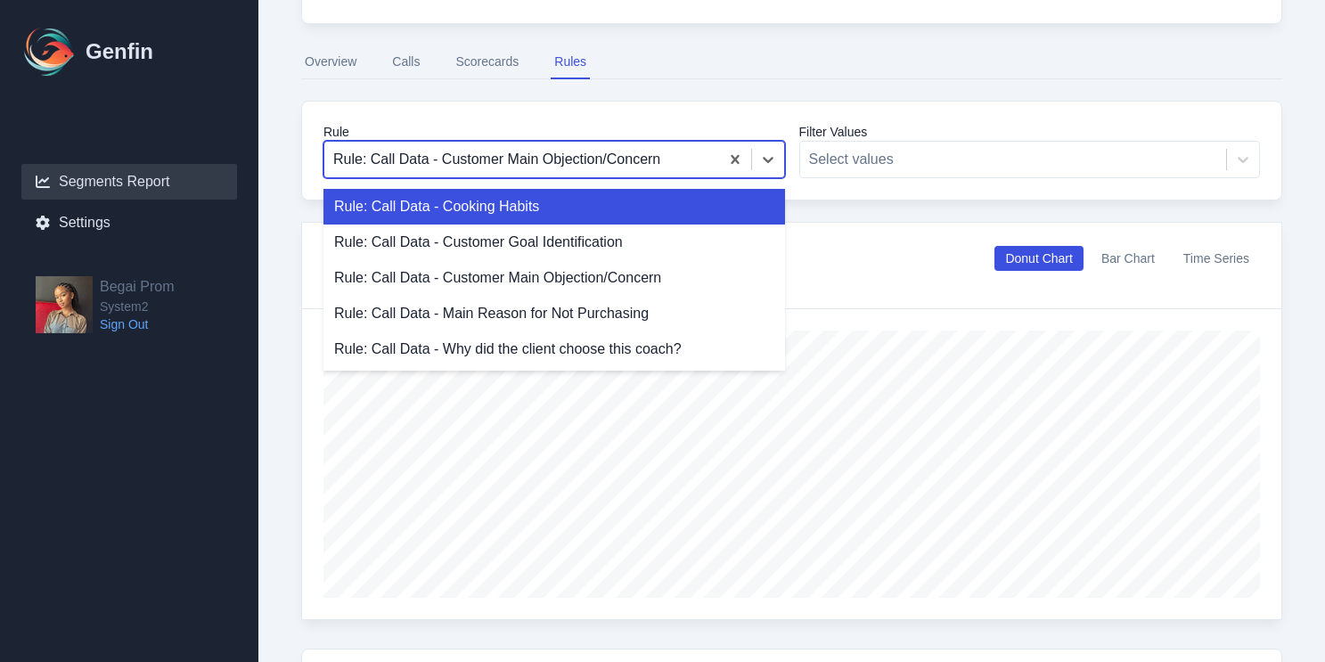
click at [627, 146] on div "Rule: Call Data - Customer Main Objection/Concern" at bounding box center [521, 160] width 395 height 32
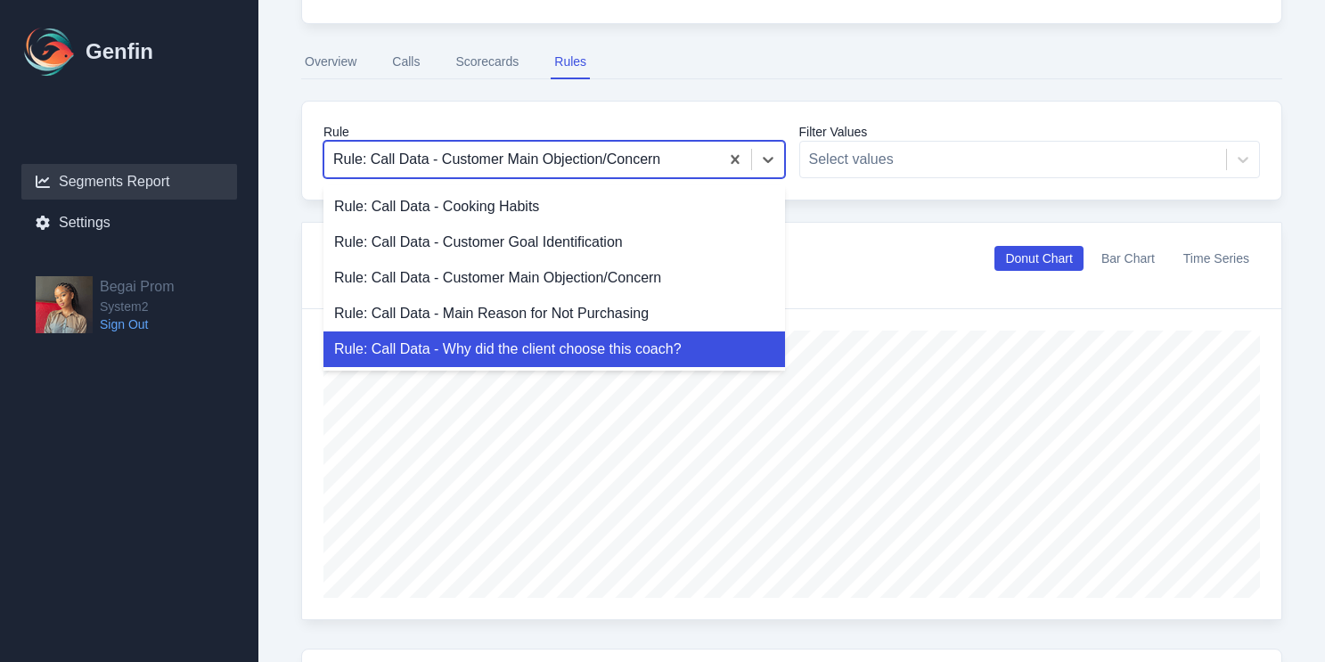
click at [595, 338] on div "Rule: Call Data - Why did the client choose this coach?" at bounding box center [555, 350] width 462 height 36
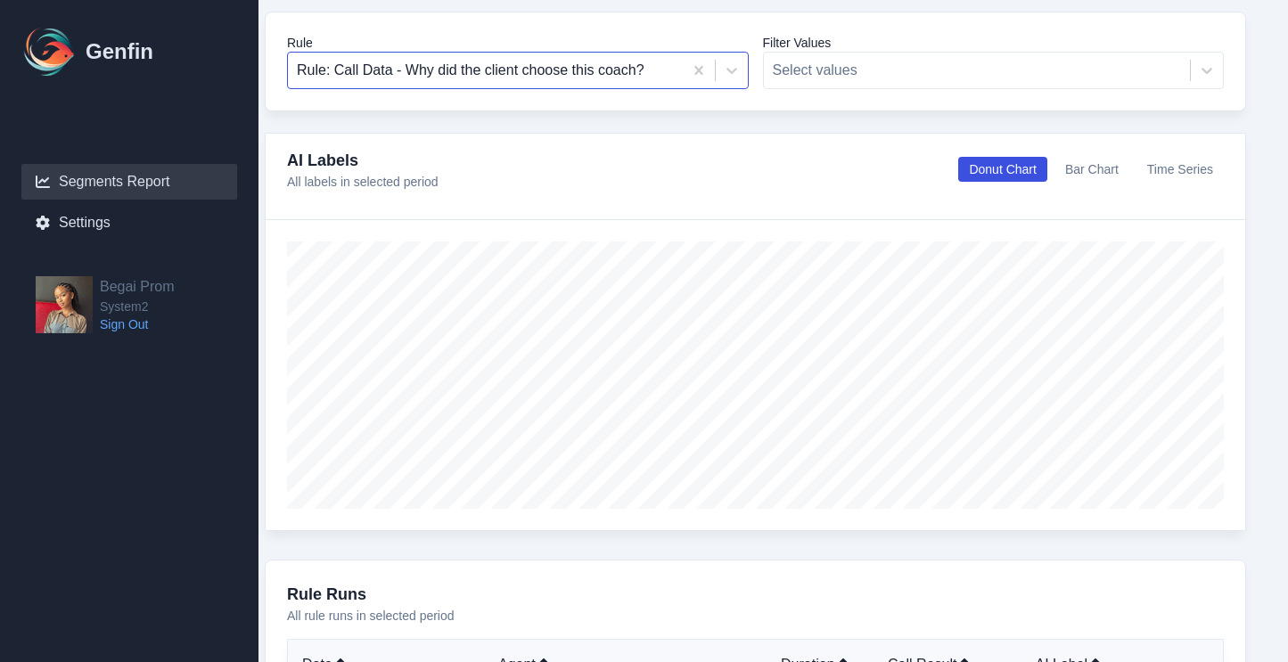
scroll to position [0, 37]
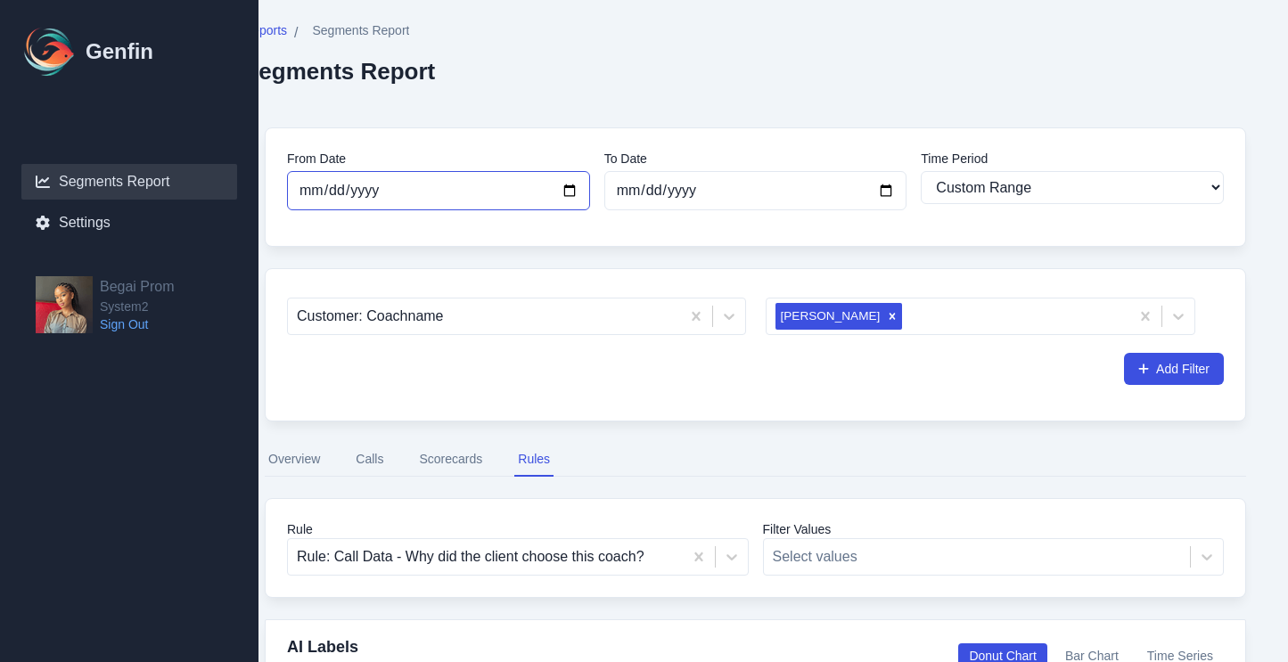
click at [560, 199] on input "[DATE]" at bounding box center [438, 190] width 303 height 39
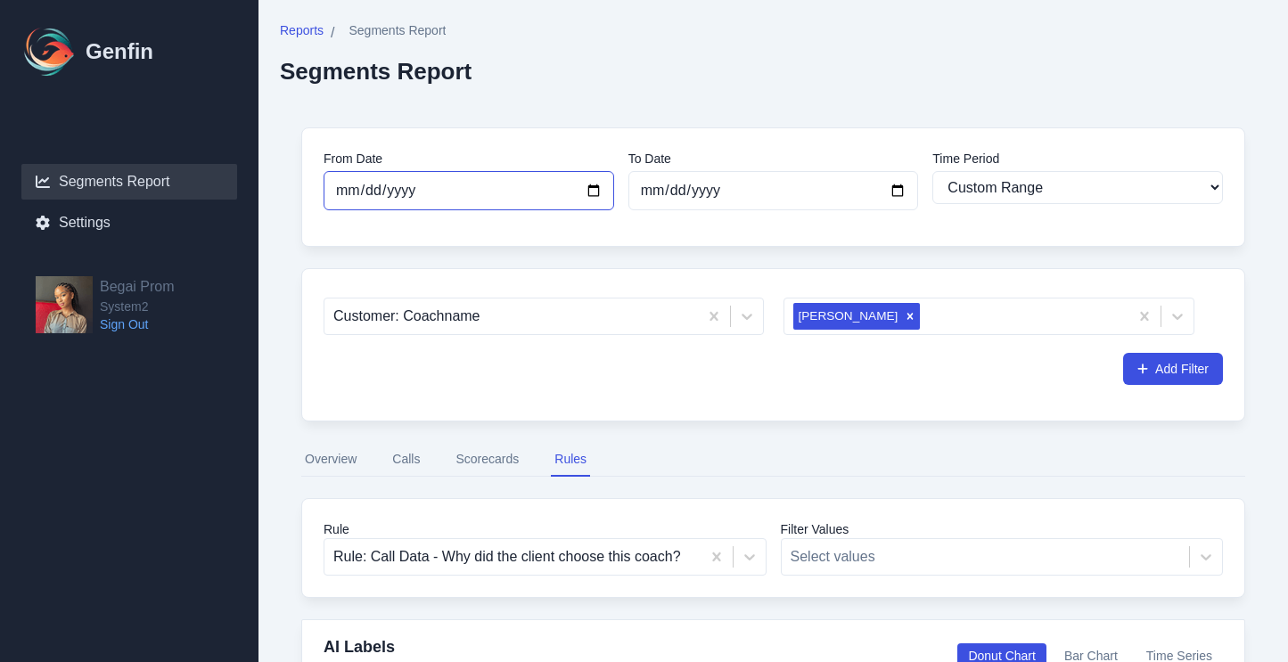
scroll to position [0, 0]
click at [457, 193] on input "[DATE]" at bounding box center [469, 190] width 291 height 39
click at [587, 193] on input "[DATE]" at bounding box center [469, 190] width 291 height 39
type input "[DATE]"
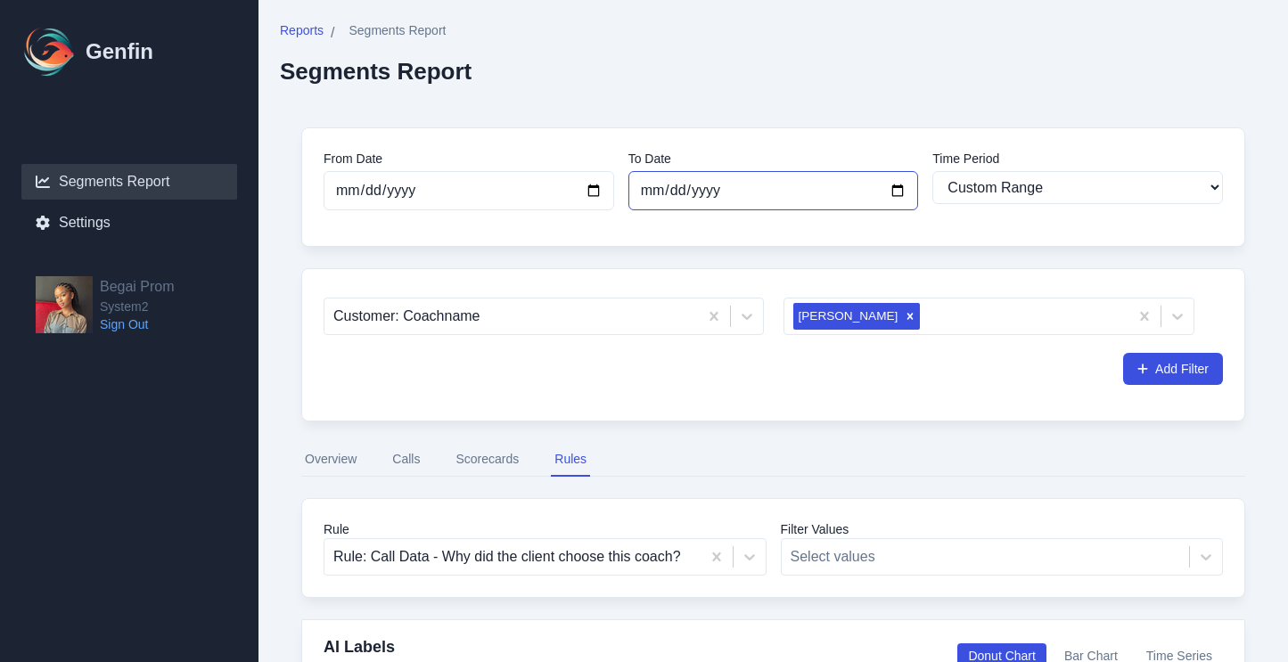
click at [678, 193] on input "[DATE]" at bounding box center [773, 190] width 291 height 39
click at [896, 187] on input "[DATE]" at bounding box center [773, 190] width 291 height 39
type input "[DATE]"
click at [904, 319] on icon "Remove Aubrie Geedey" at bounding box center [910, 316] width 12 height 12
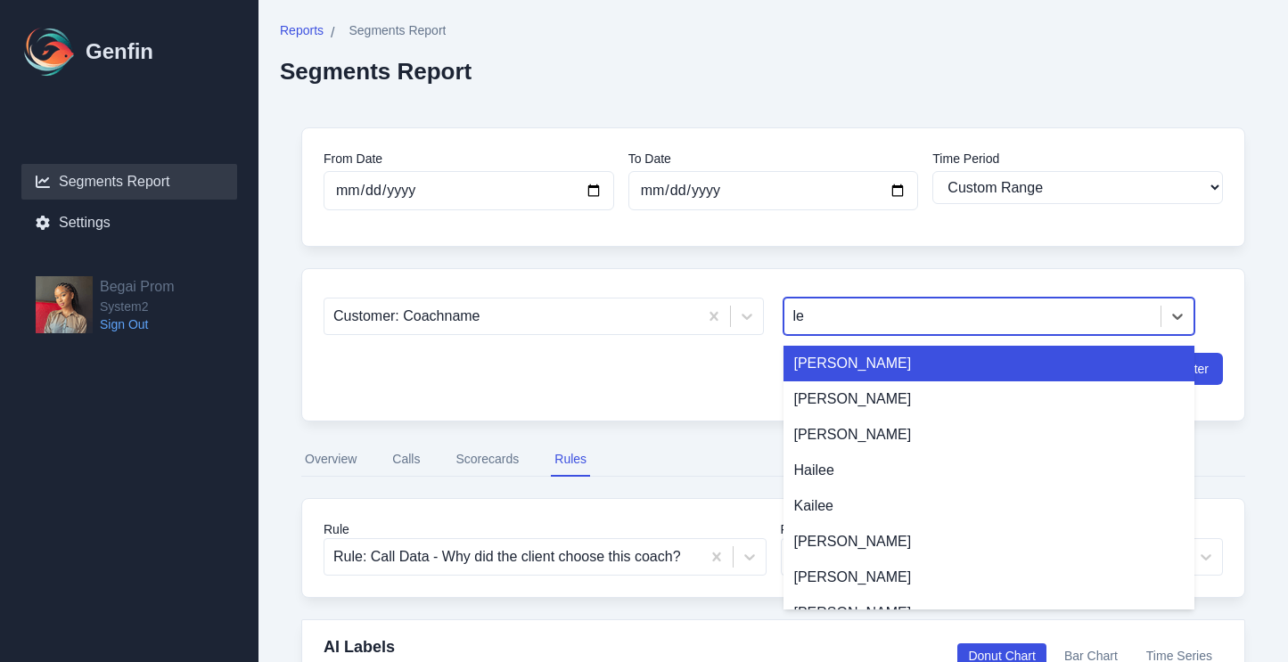
type input "lex"
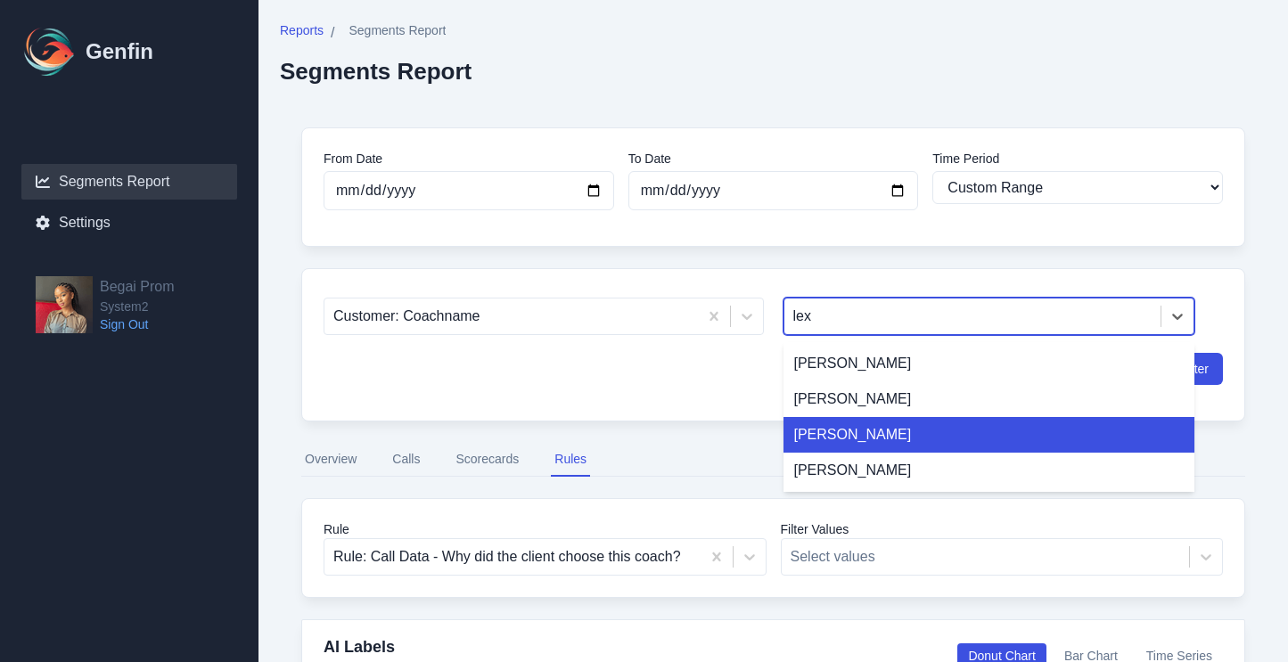
click at [877, 425] on div "[PERSON_NAME]" at bounding box center [990, 435] width 412 height 36
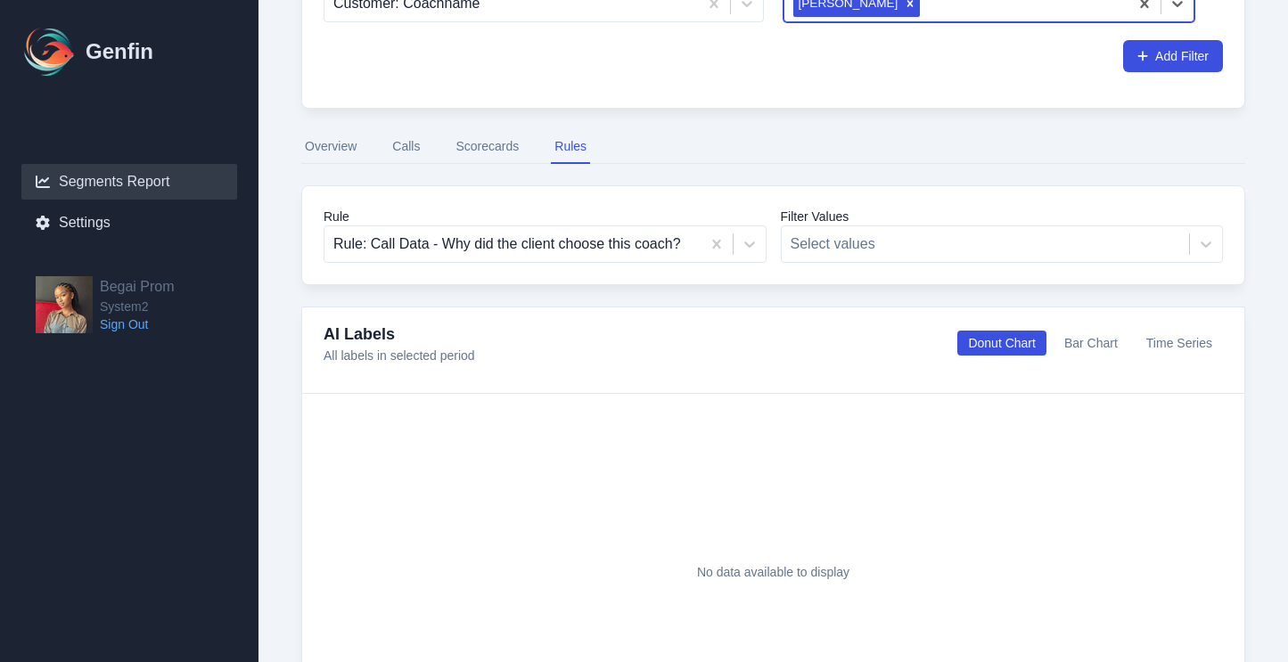
scroll to position [342, 0]
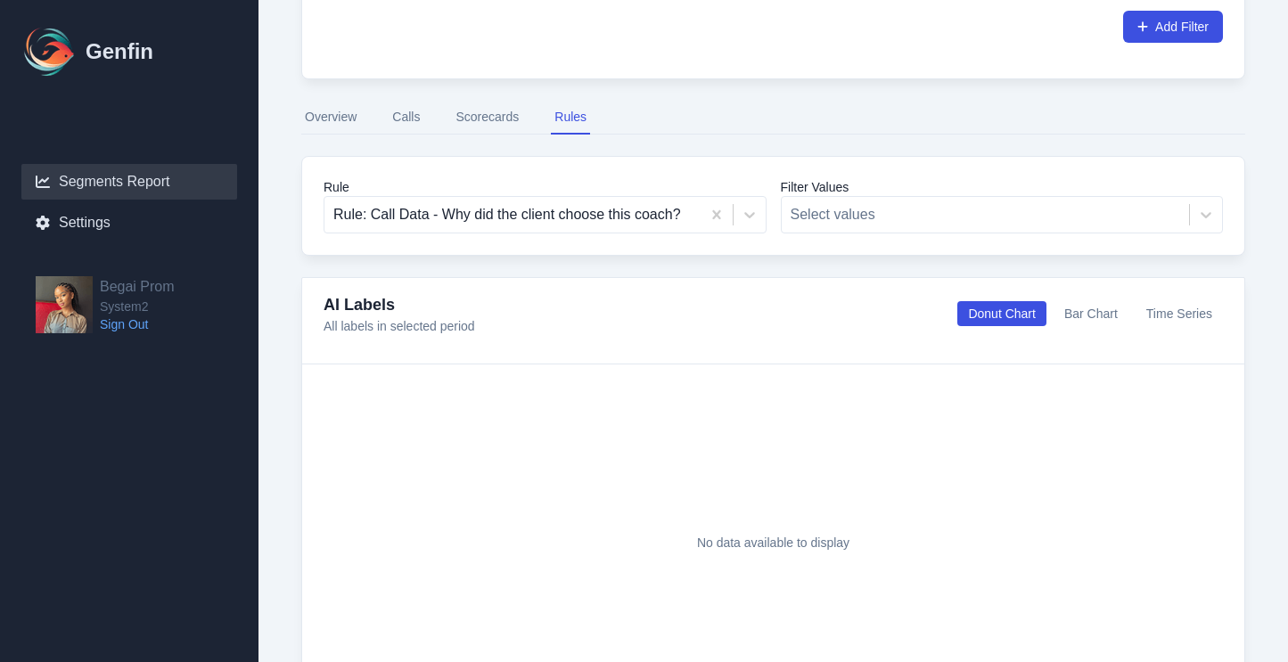
click at [343, 123] on button "Overview" at bounding box center [330, 118] width 59 height 34
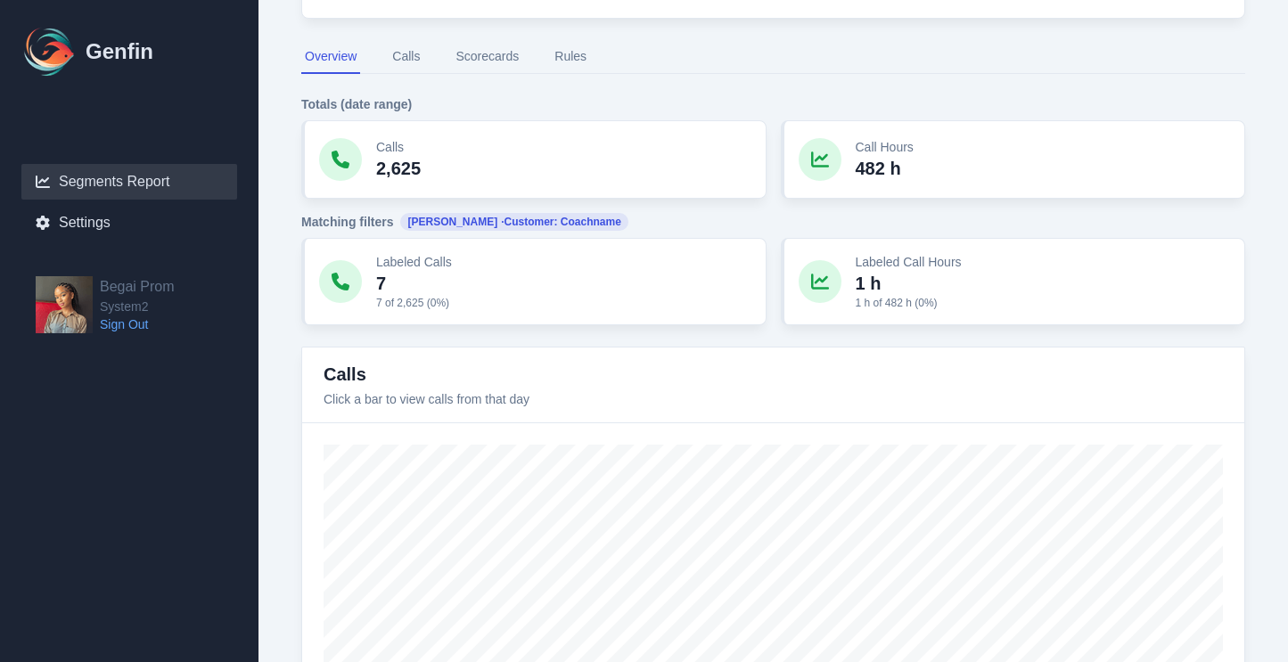
scroll to position [334, 0]
click at [504, 62] on button "Scorecards" at bounding box center [487, 58] width 70 height 34
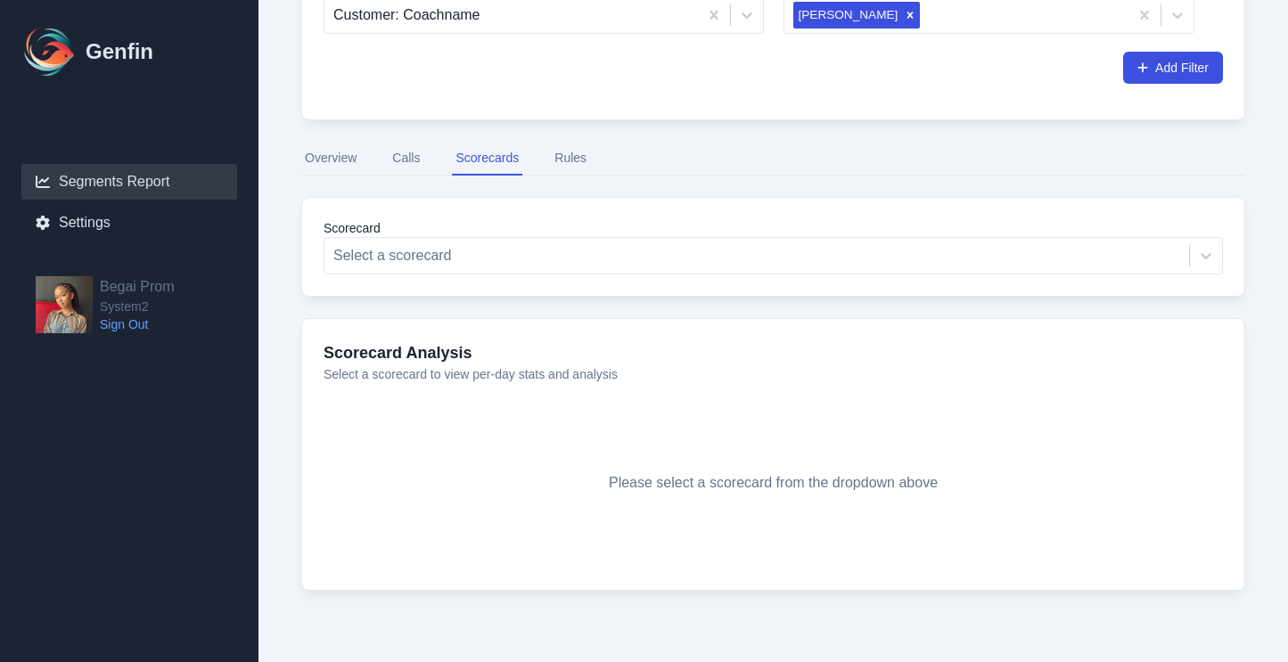
click at [577, 163] on button "Rules" at bounding box center [570, 159] width 39 height 34
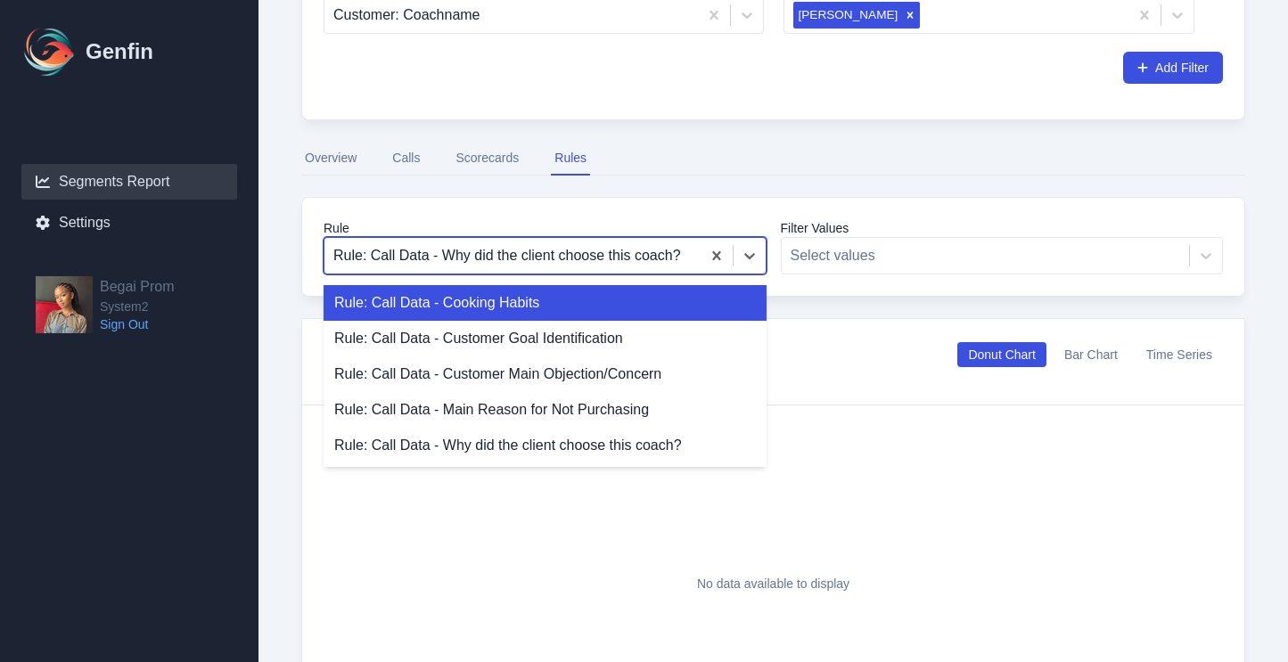
click at [607, 265] on div at bounding box center [512, 255] width 358 height 25
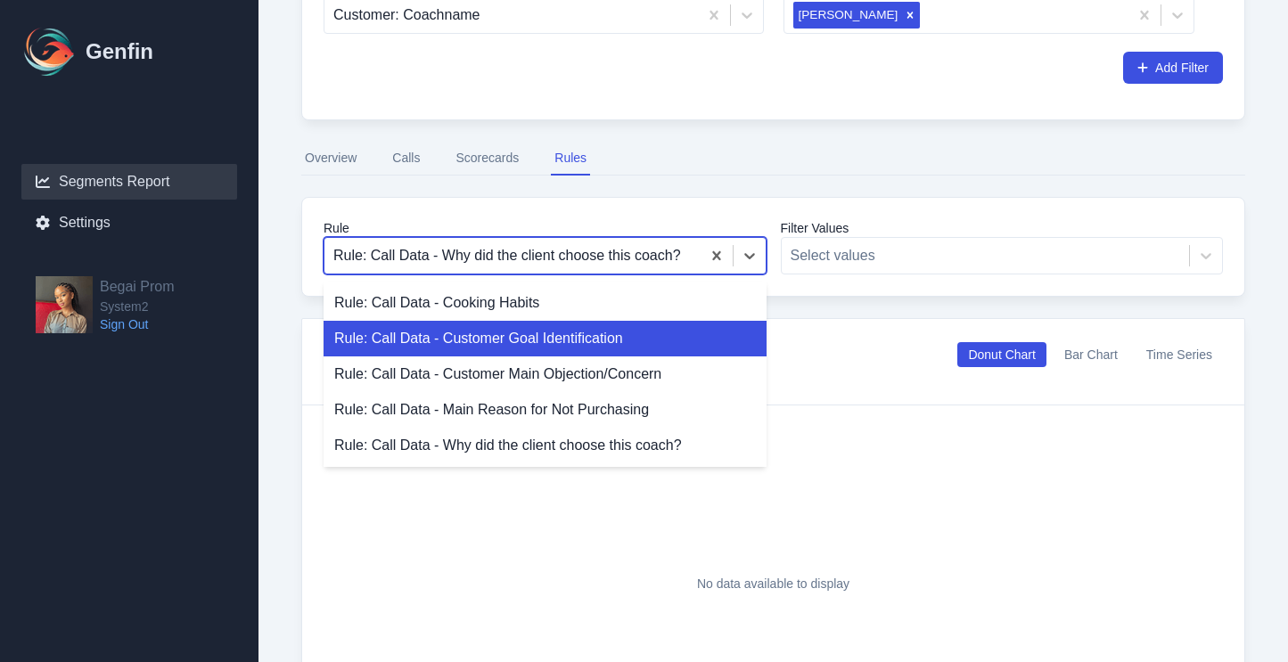
click at [587, 332] on div "Rule: Call Data - Customer Goal Identification" at bounding box center [545, 339] width 443 height 36
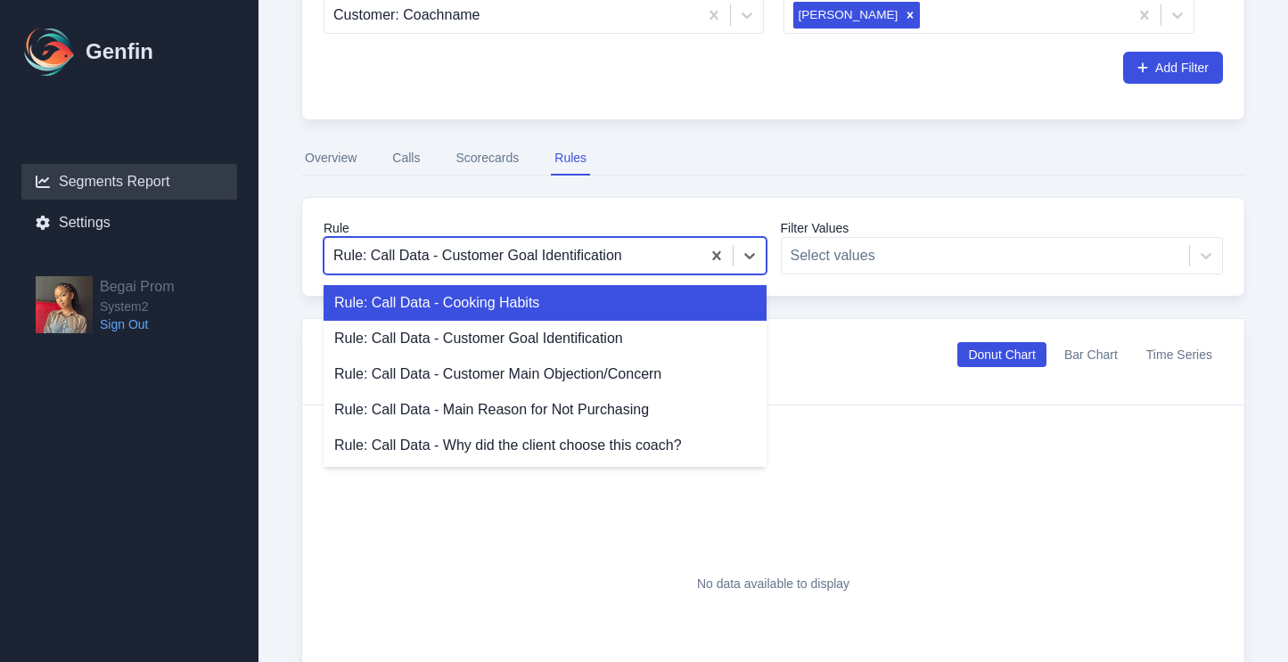
click at [636, 261] on div at bounding box center [512, 255] width 358 height 25
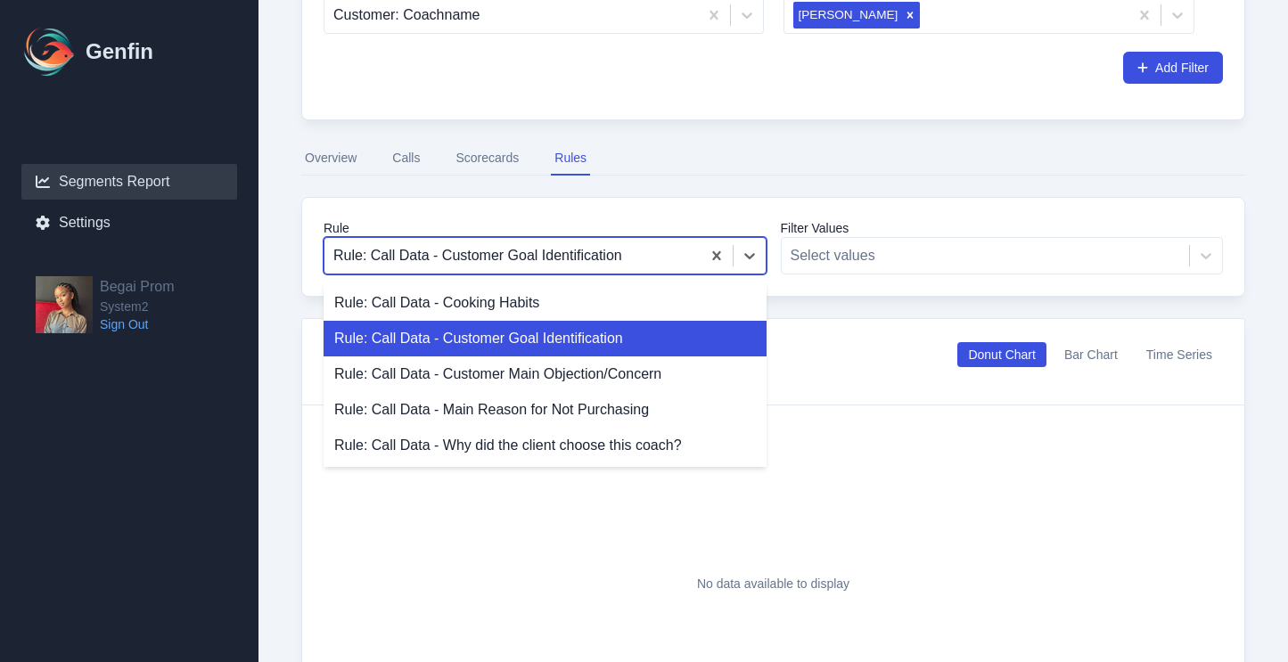
click at [632, 353] on div "Rule: Call Data - Customer Goal Identification" at bounding box center [545, 339] width 443 height 36
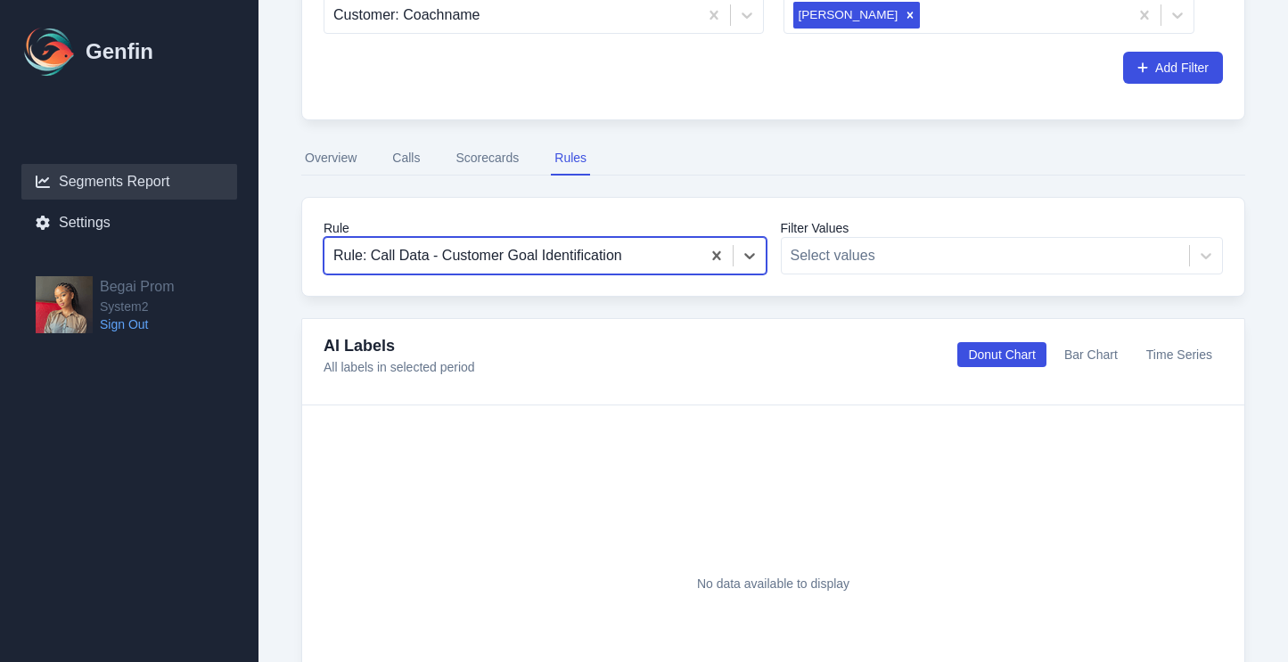
click at [668, 272] on div "Rule: Call Data - Customer Goal Identification" at bounding box center [545, 255] width 443 height 37
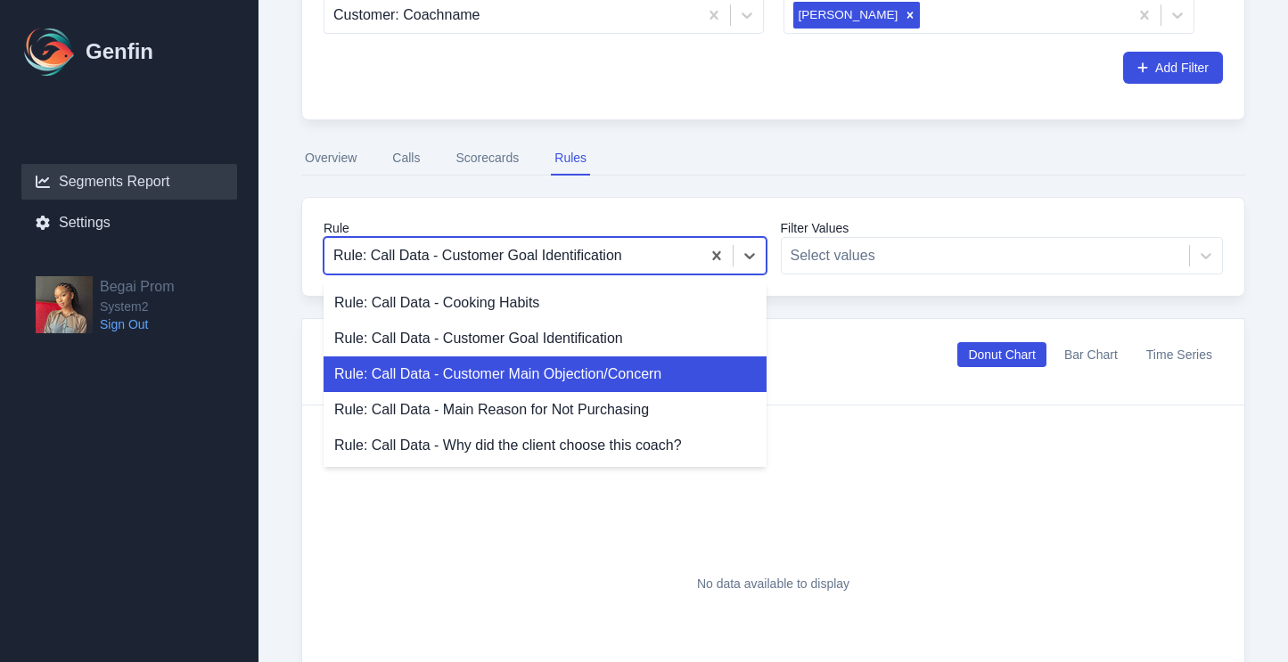
click at [655, 382] on div "Rule: Call Data - Customer Main Objection/Concern" at bounding box center [545, 375] width 443 height 36
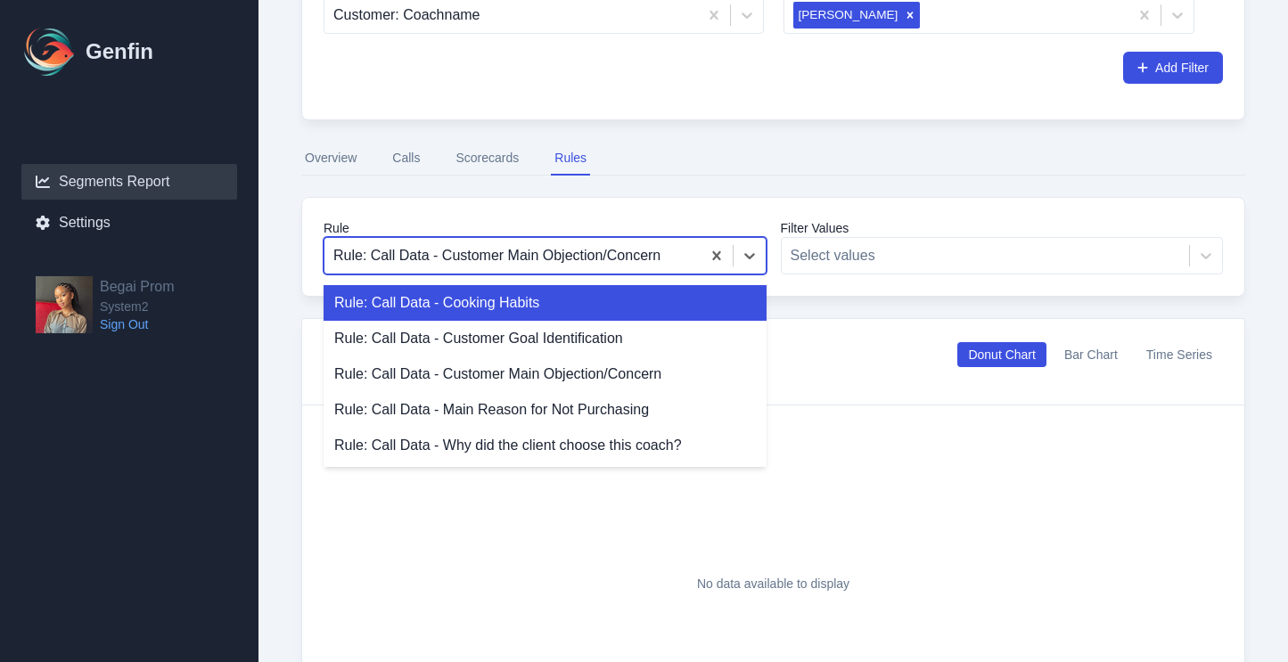
click at [660, 264] on div at bounding box center [512, 255] width 358 height 25
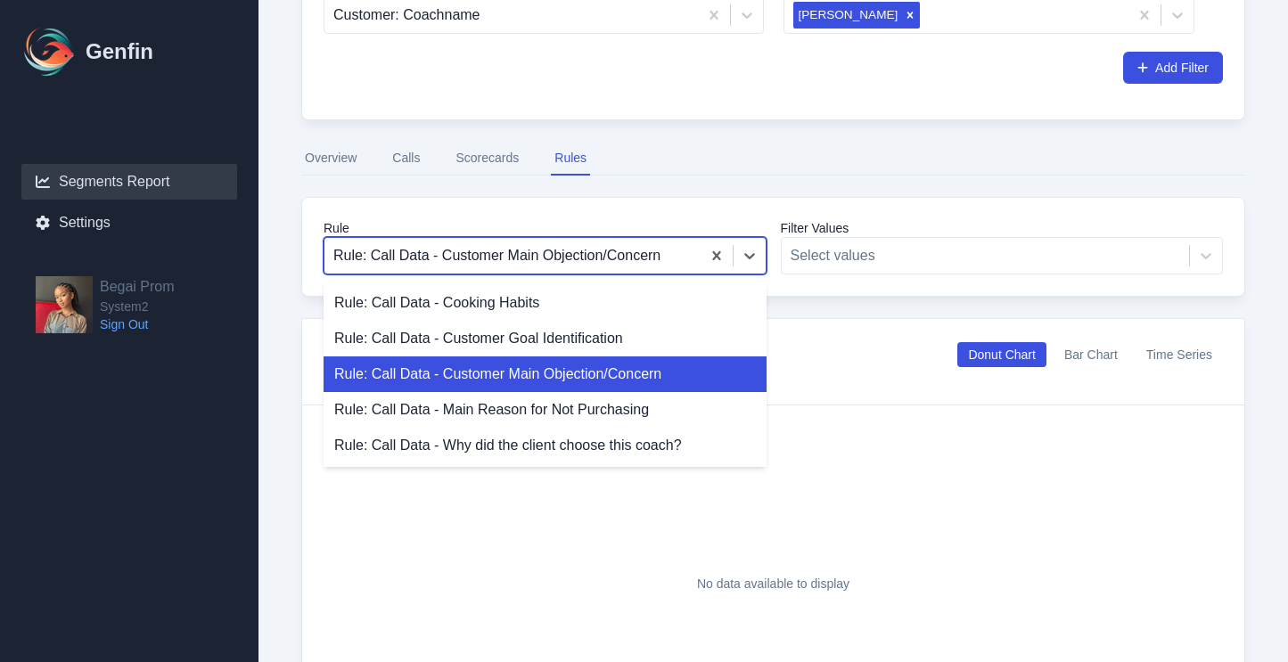
click at [661, 383] on div "Rule: Call Data - Customer Main Objection/Concern" at bounding box center [545, 375] width 443 height 36
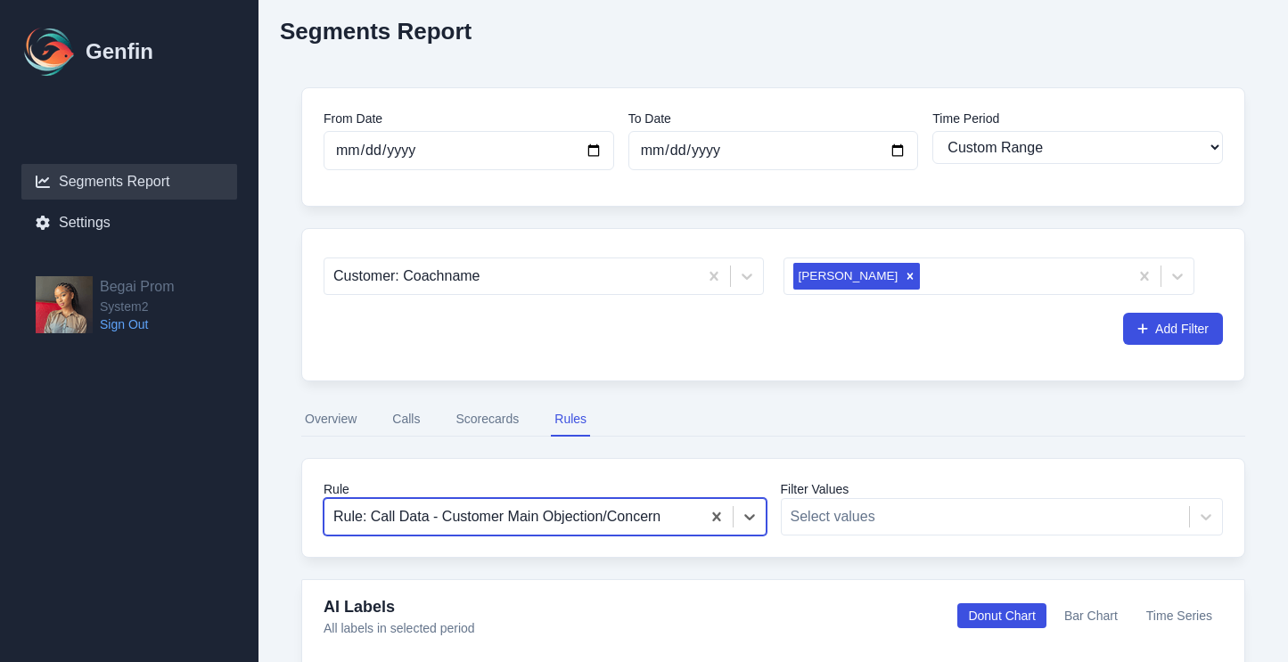
scroll to position [31, 0]
